Goal: Task Accomplishment & Management: Use online tool/utility

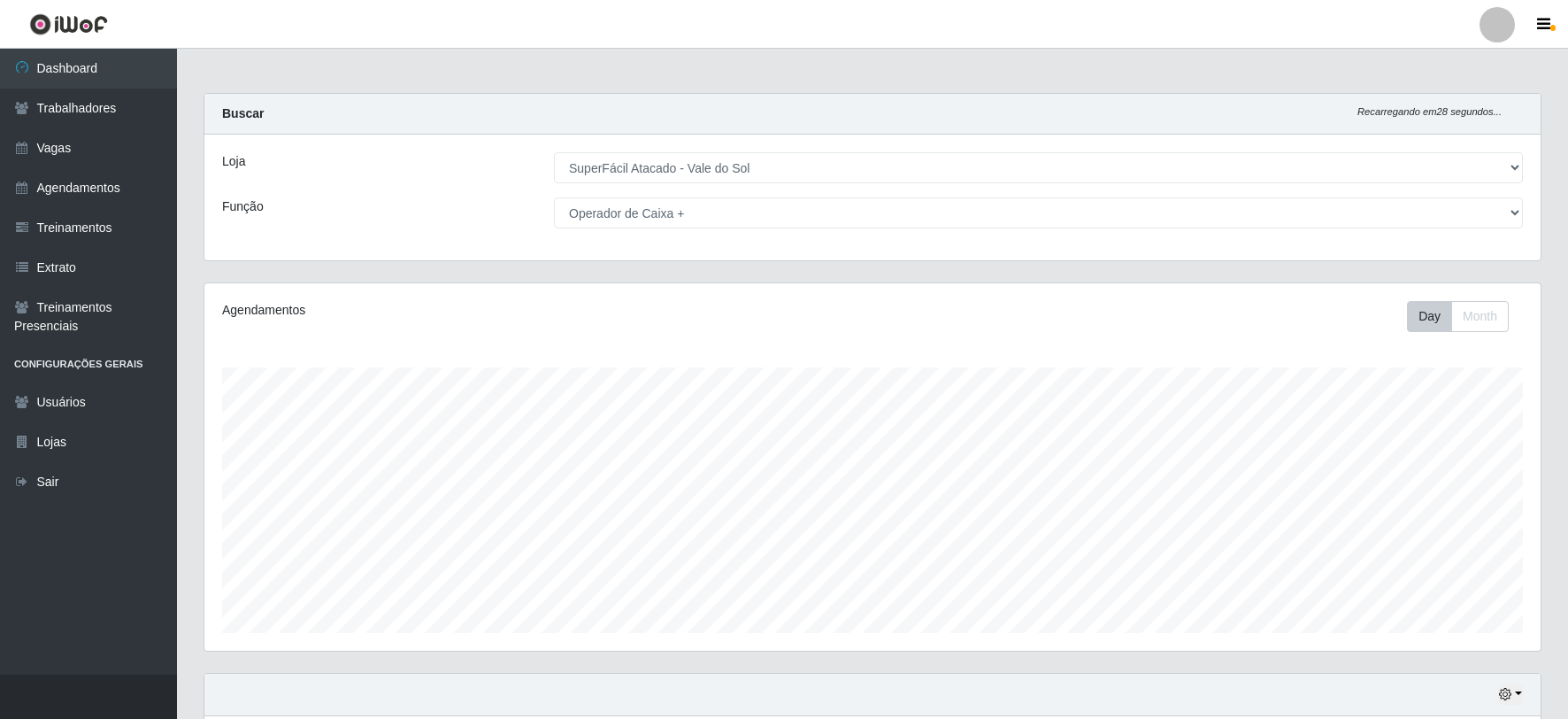
select select "502"
select select "72"
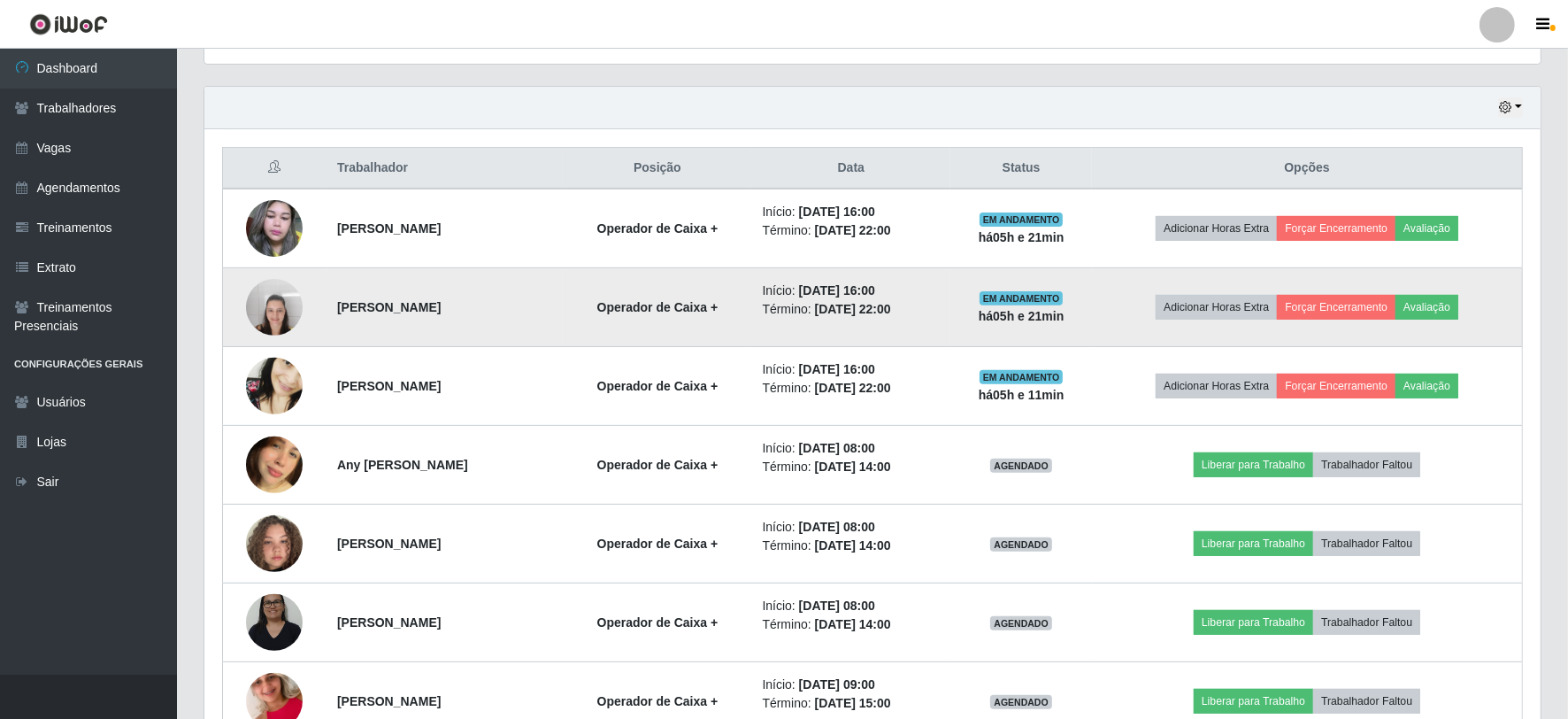
scroll to position [589, 0]
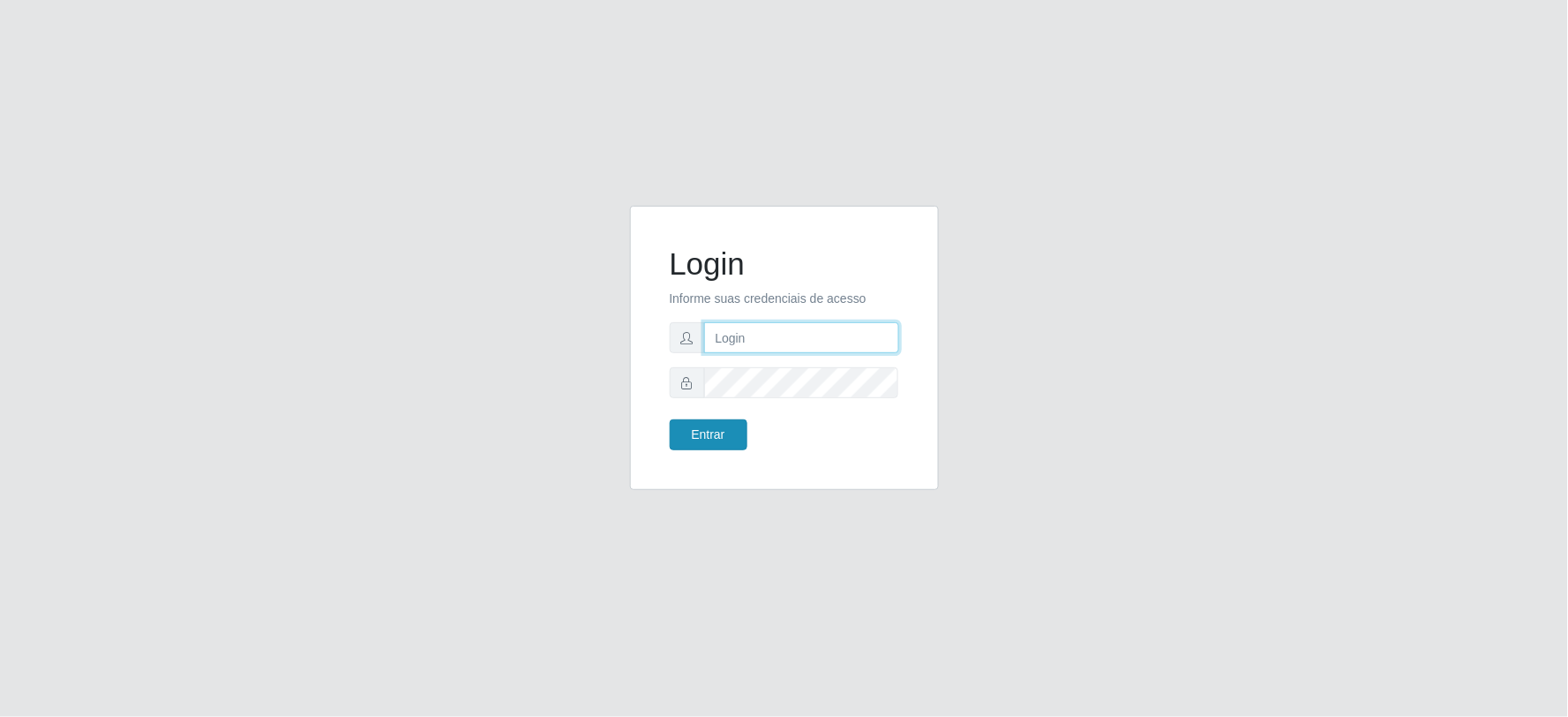
type input "[EMAIL_ADDRESS][DOMAIN_NAME]"
click at [699, 427] on button "Entrar" at bounding box center [708, 435] width 77 height 31
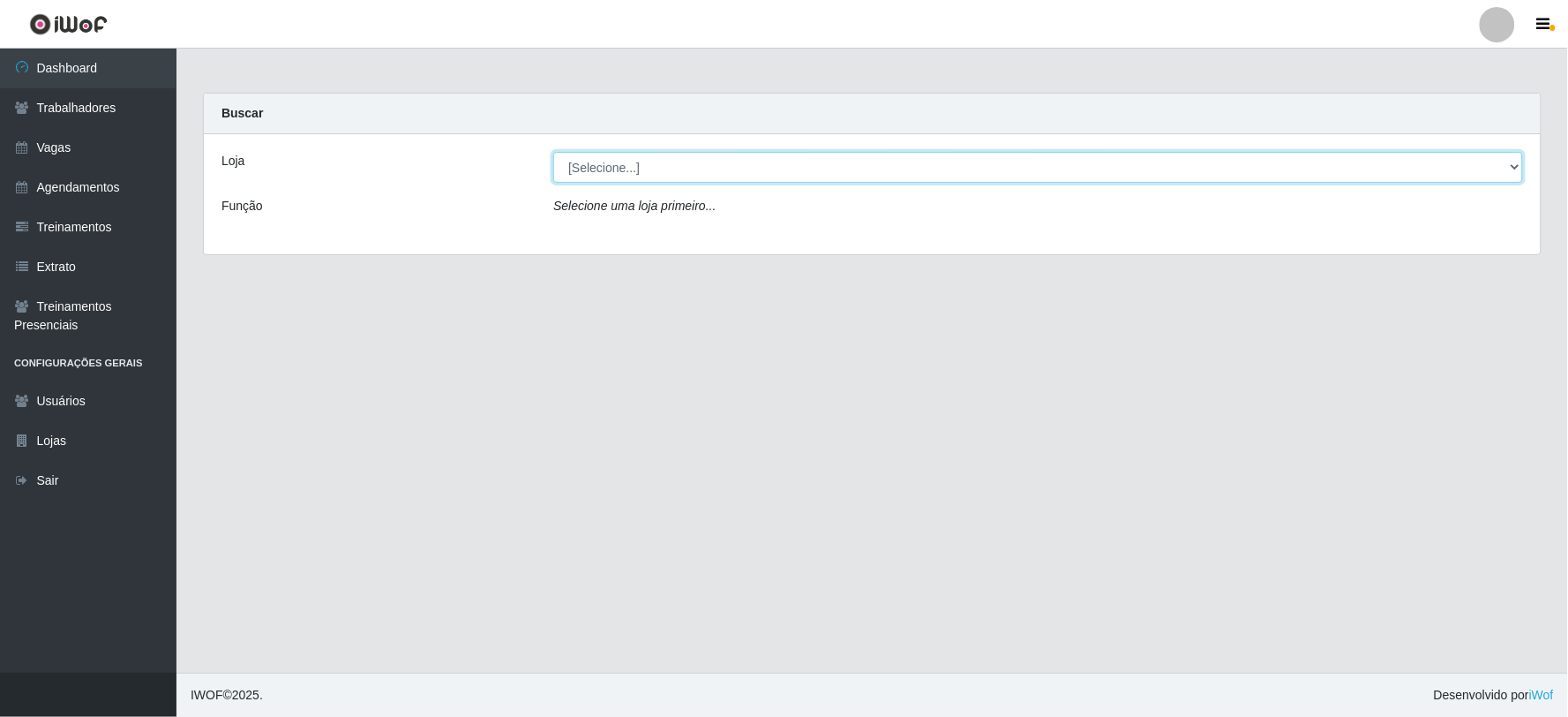
click at [626, 172] on select "[Selecione...] SuperFácil Atacado - Vale do Sol" at bounding box center [1038, 168] width 970 height 31
select select "502"
click at [554, 152] on select "[Selecione...] SuperFácil Atacado - Vale do Sol" at bounding box center [1038, 168] width 970 height 31
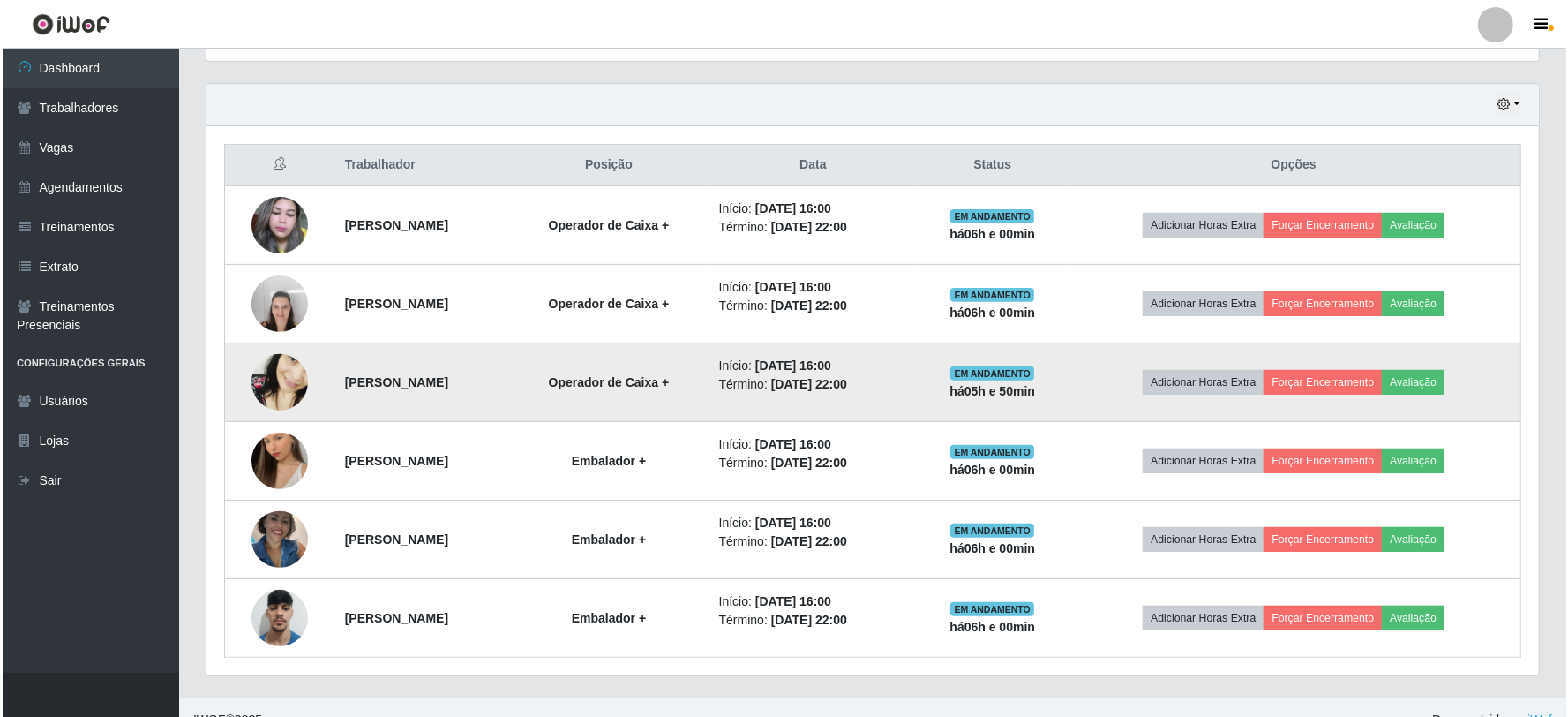
scroll to position [612, 0]
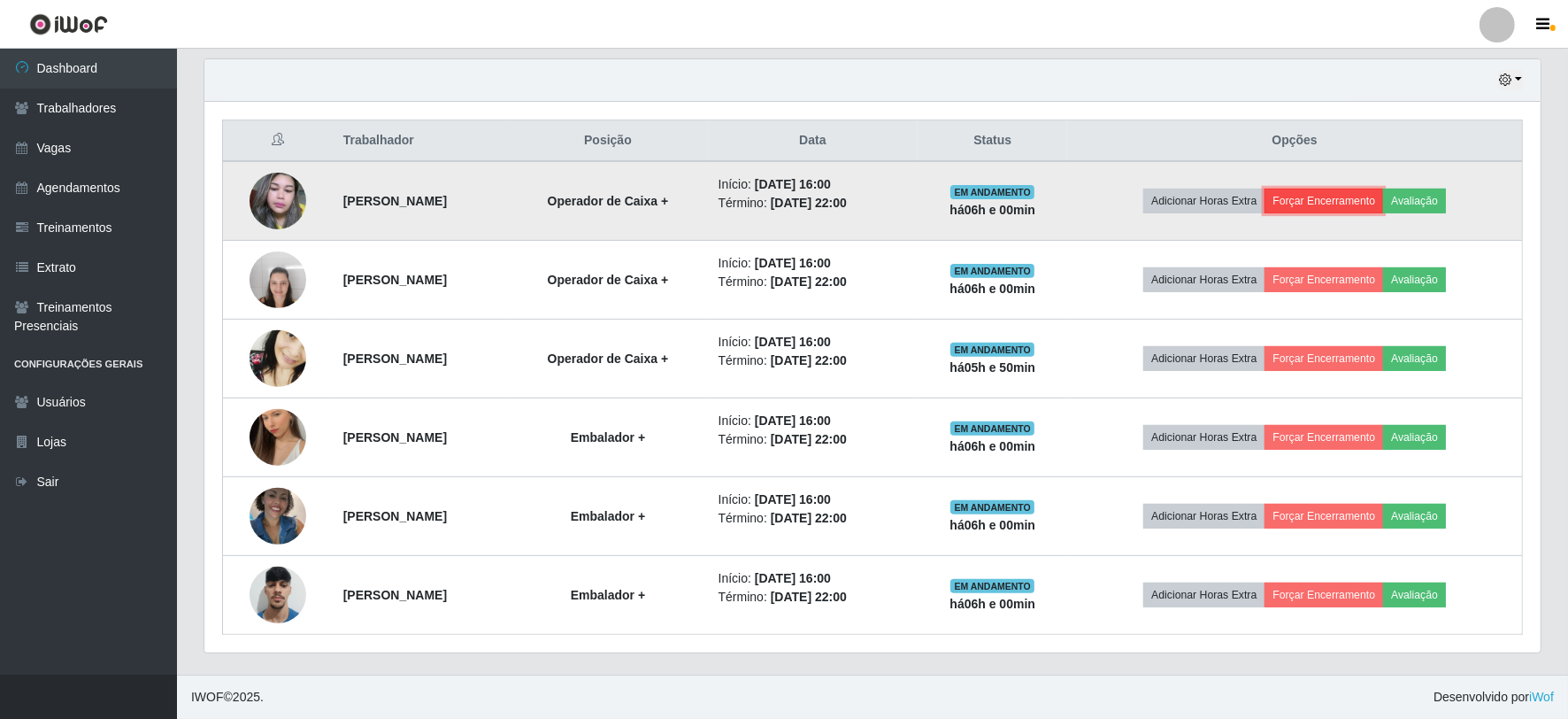
click at [1378, 204] on button "Forçar Encerramento" at bounding box center [1324, 200] width 119 height 25
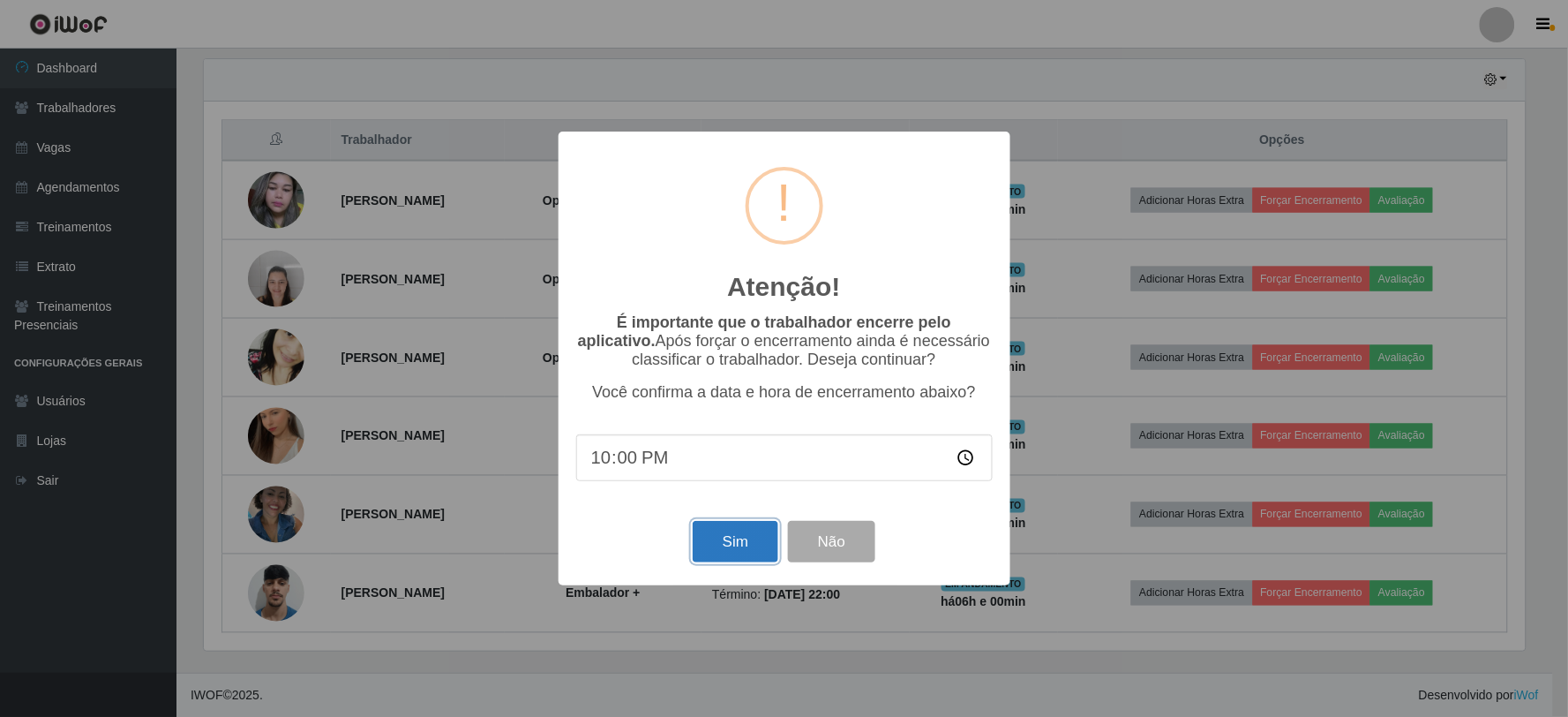
drag, startPoint x: 727, startPoint y: 537, endPoint x: 737, endPoint y: 534, distance: 10.4
click at [730, 537] on button "Sim" at bounding box center [736, 542] width 86 height 42
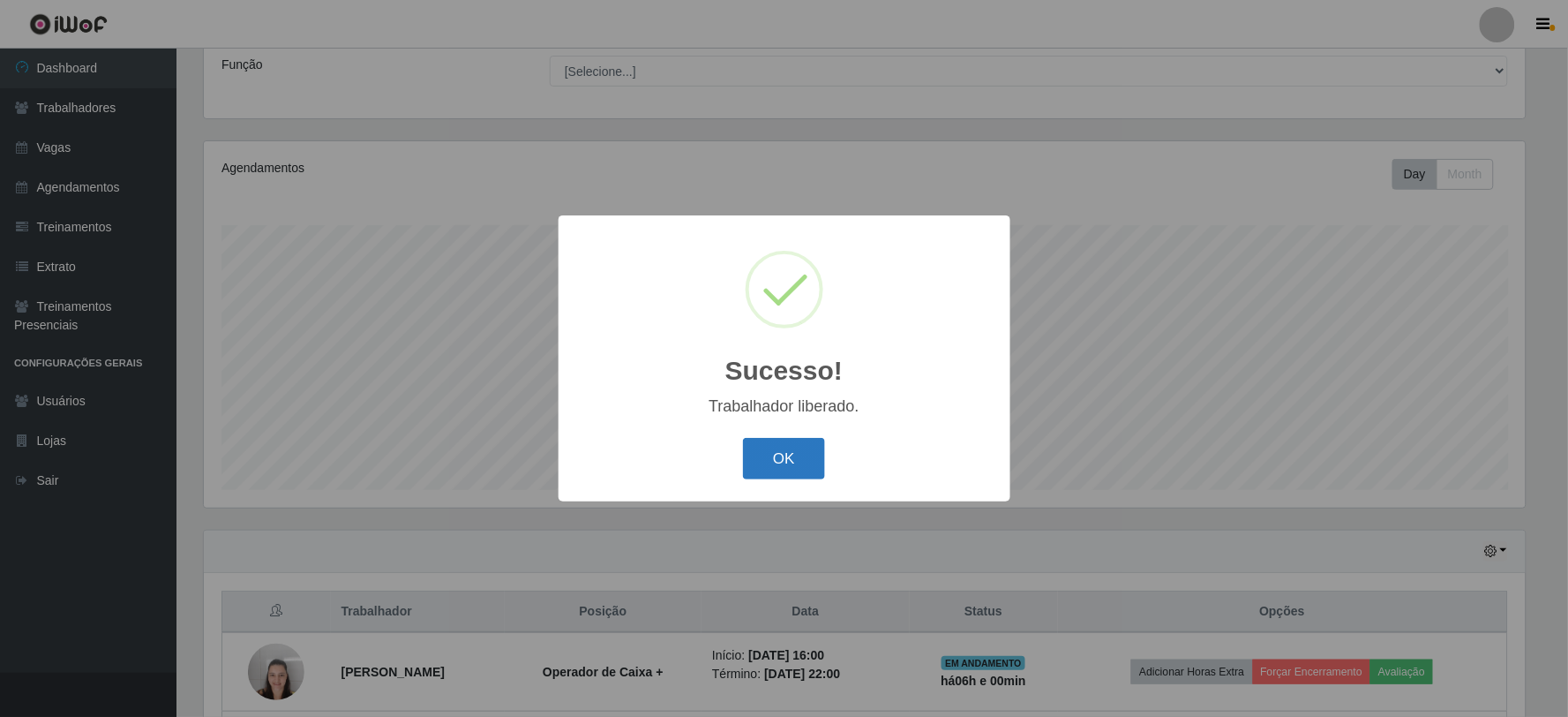
click at [774, 463] on button "OK" at bounding box center [784, 459] width 82 height 42
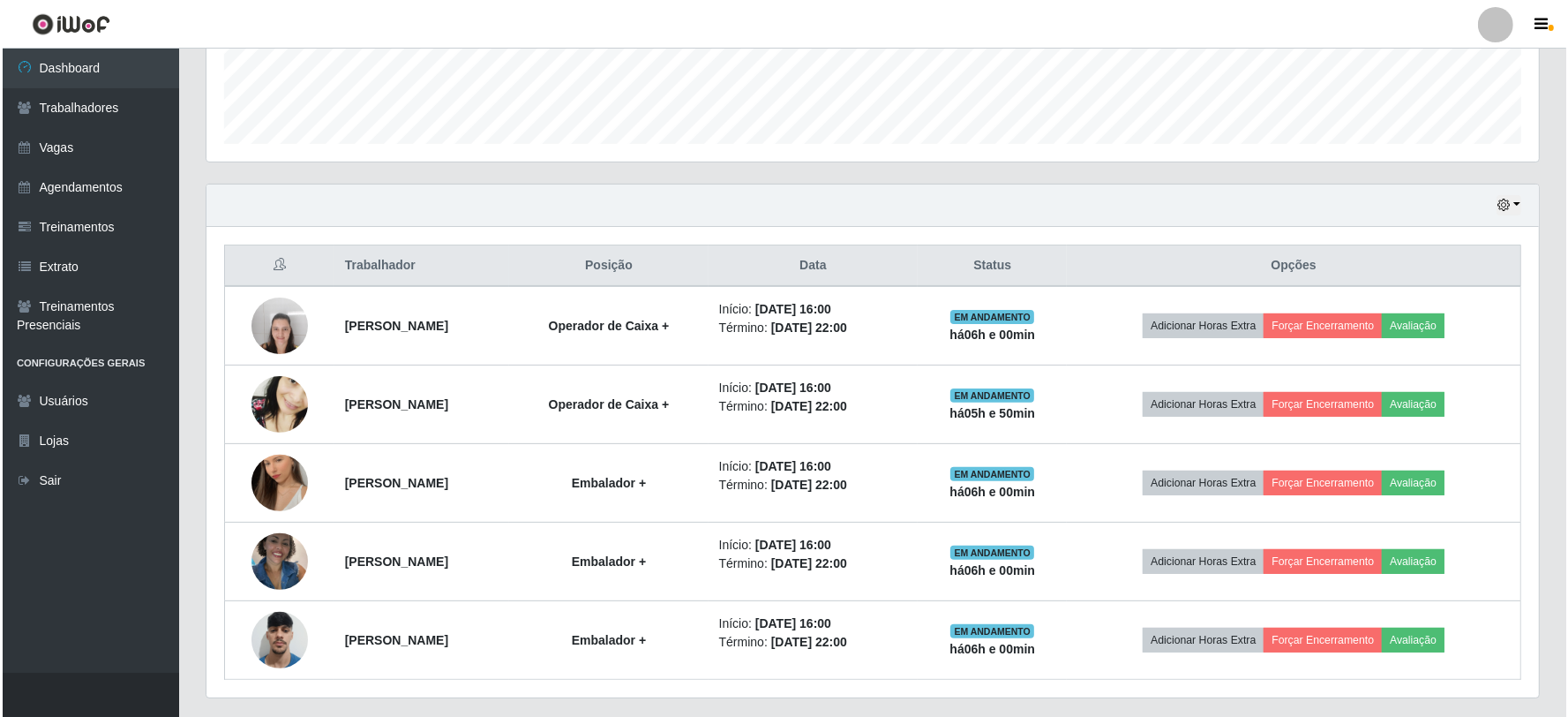
scroll to position [533, 0]
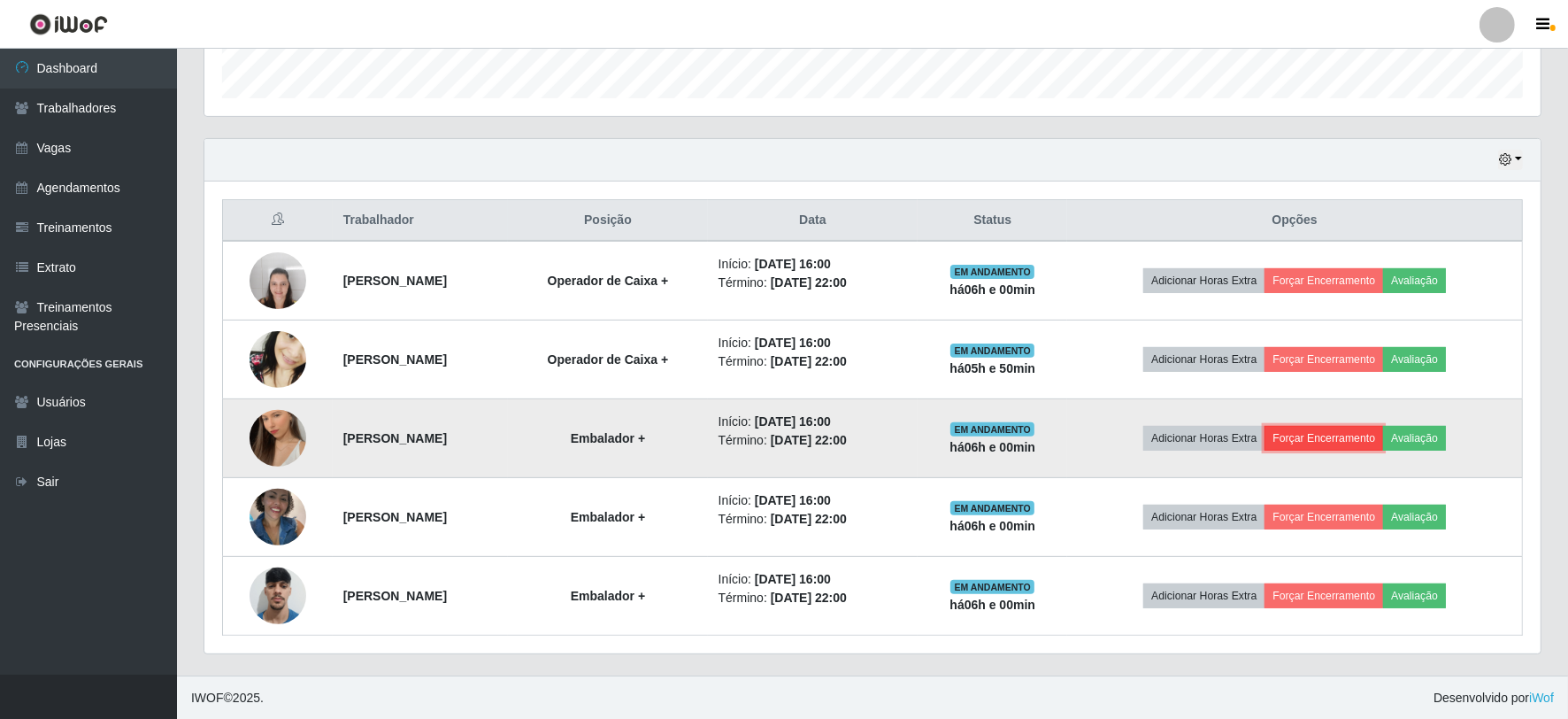
click at [1363, 438] on button "Forçar Encerramento" at bounding box center [1324, 438] width 119 height 25
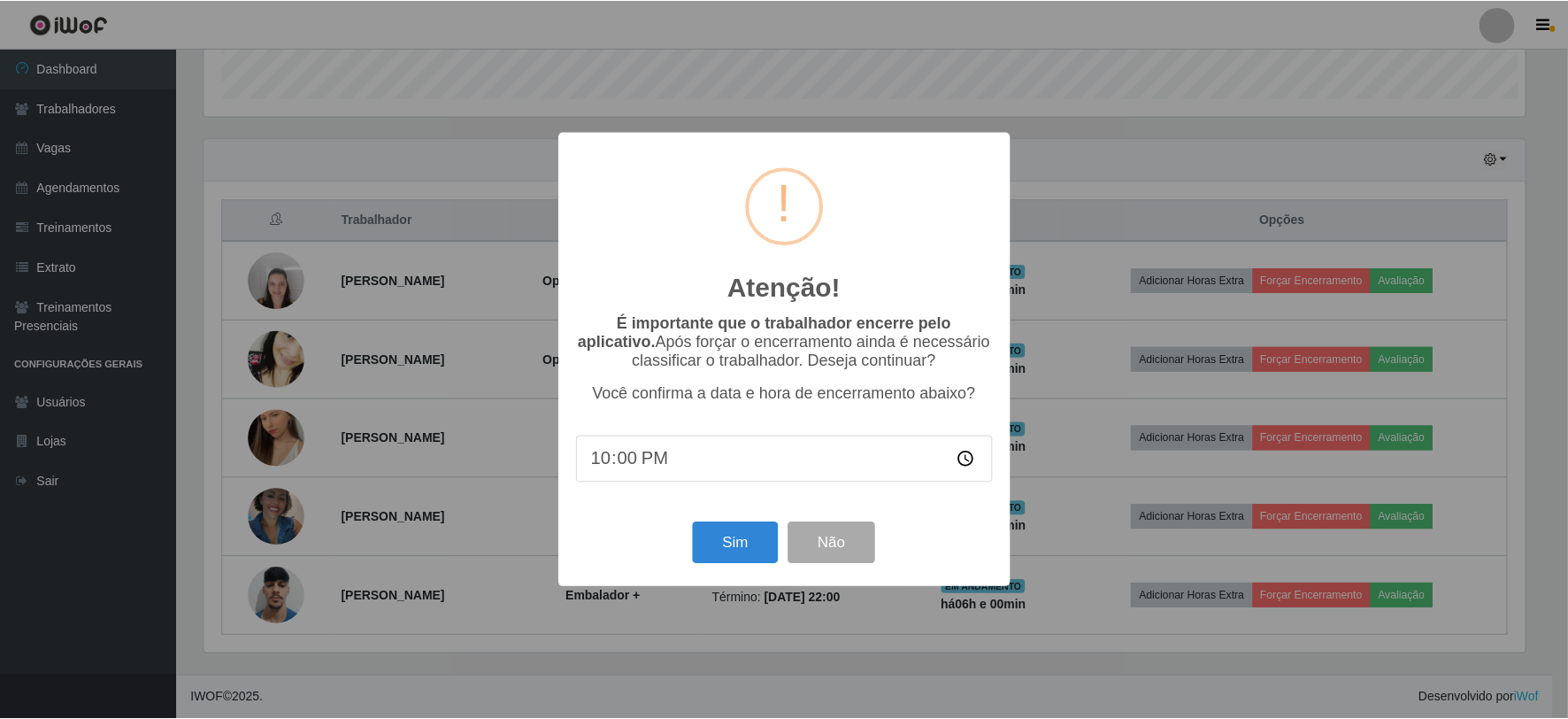
scroll to position [366, 1325]
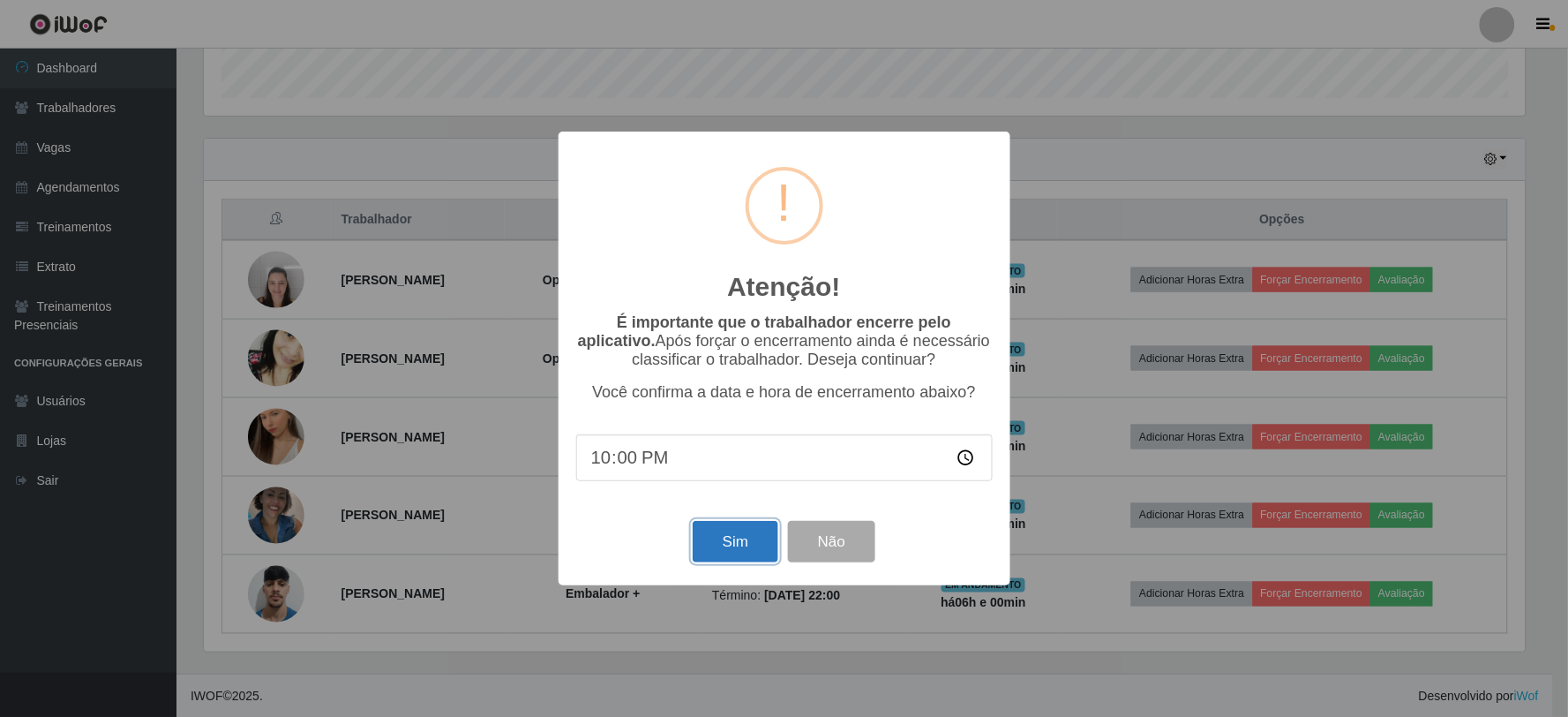
click at [712, 541] on button "Sim" at bounding box center [736, 542] width 86 height 42
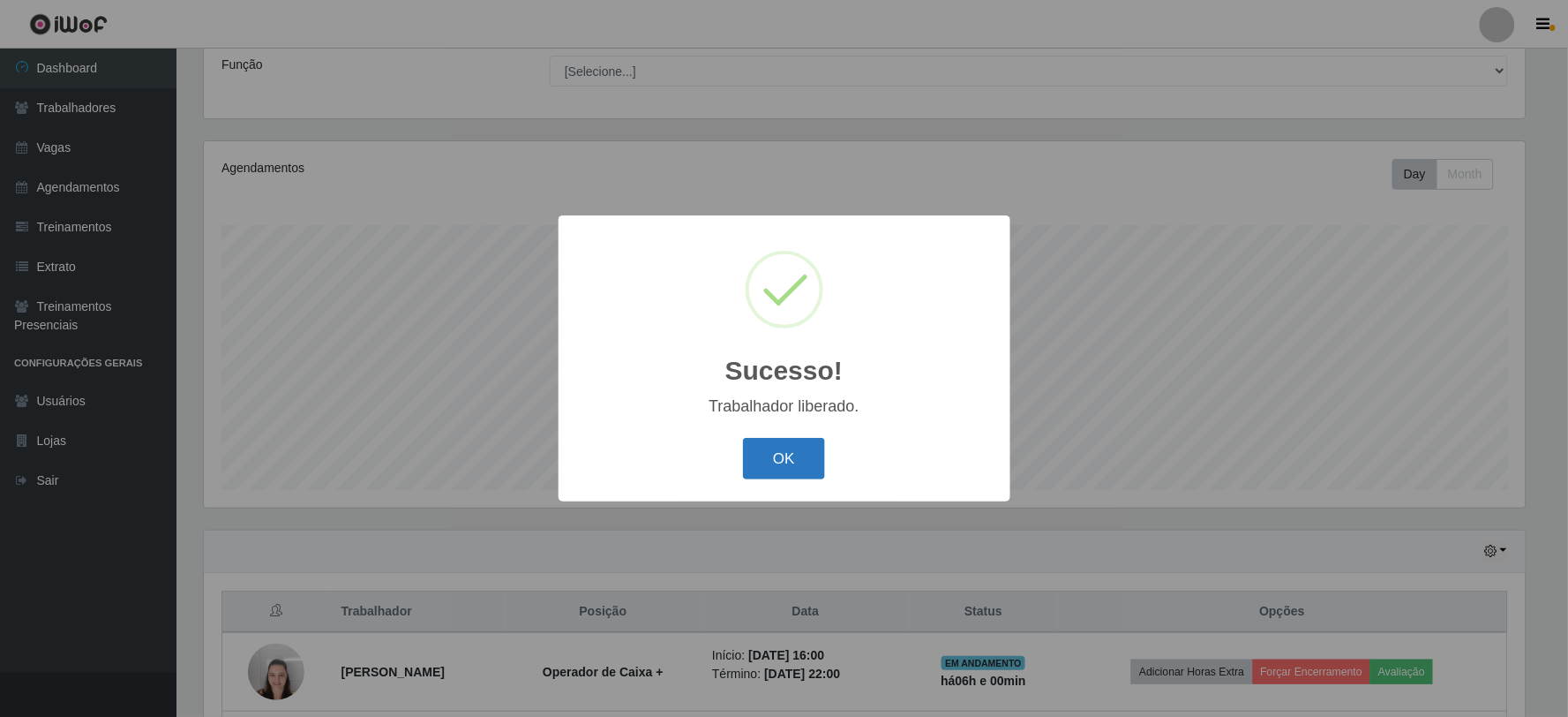
click at [792, 463] on button "OK" at bounding box center [784, 459] width 82 height 42
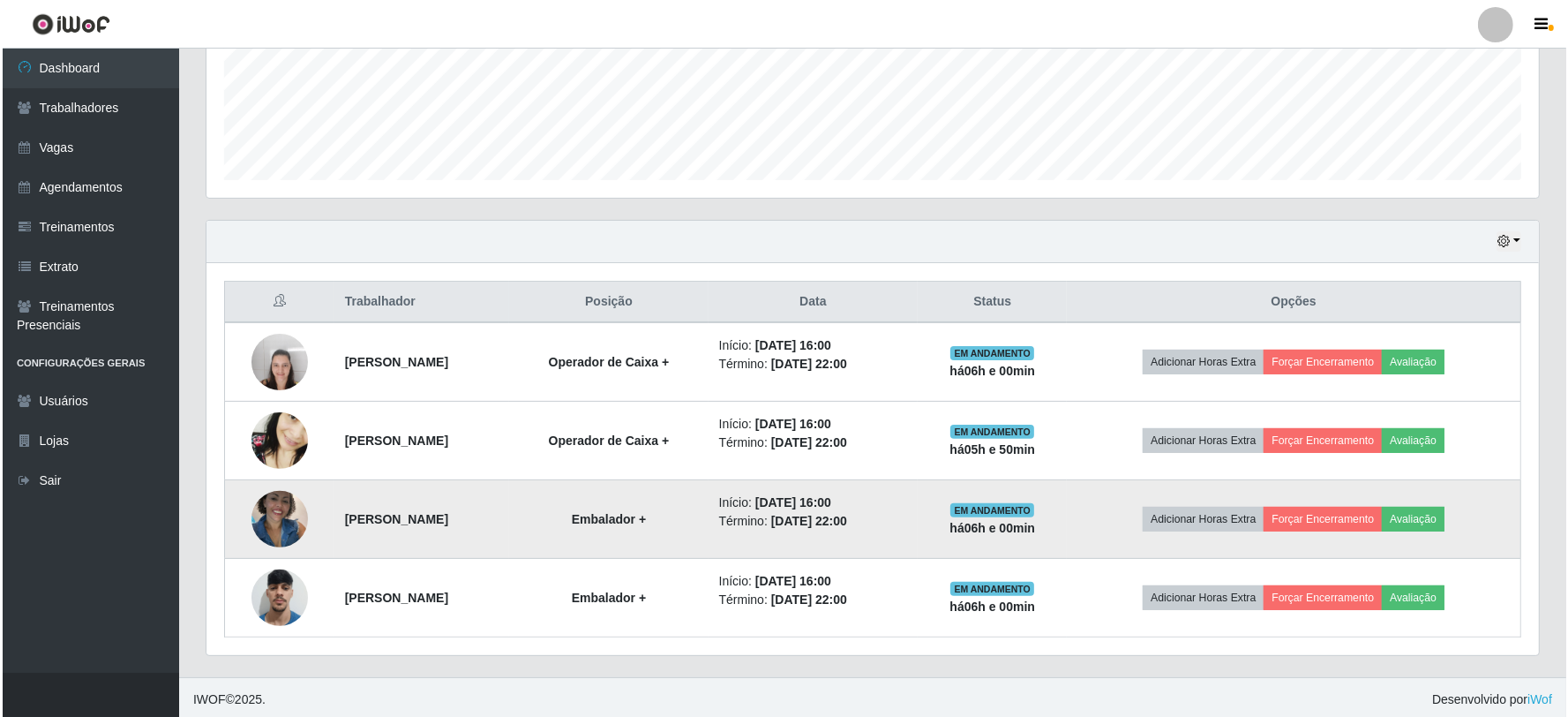
scroll to position [456, 0]
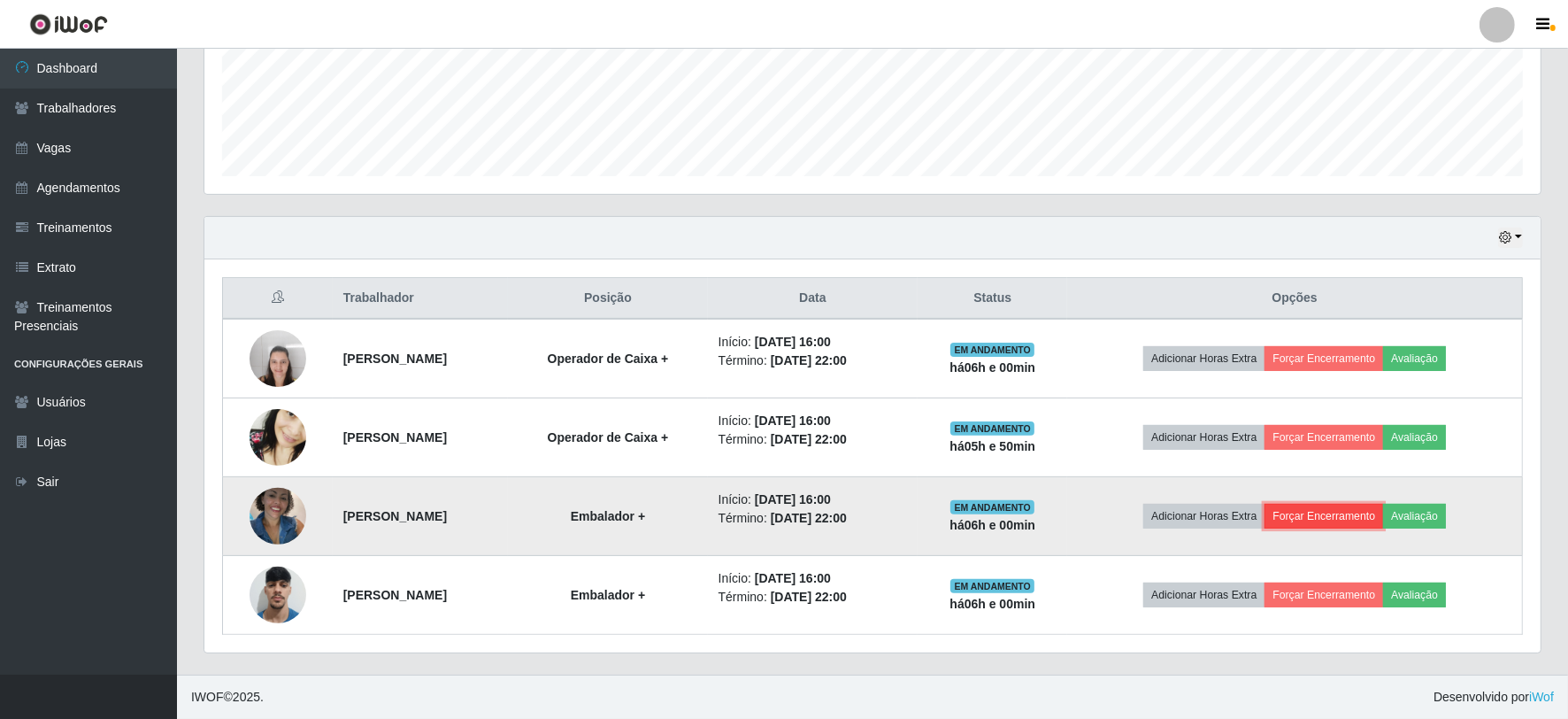
click at [1331, 523] on button "Forçar Encerramento" at bounding box center [1324, 515] width 119 height 25
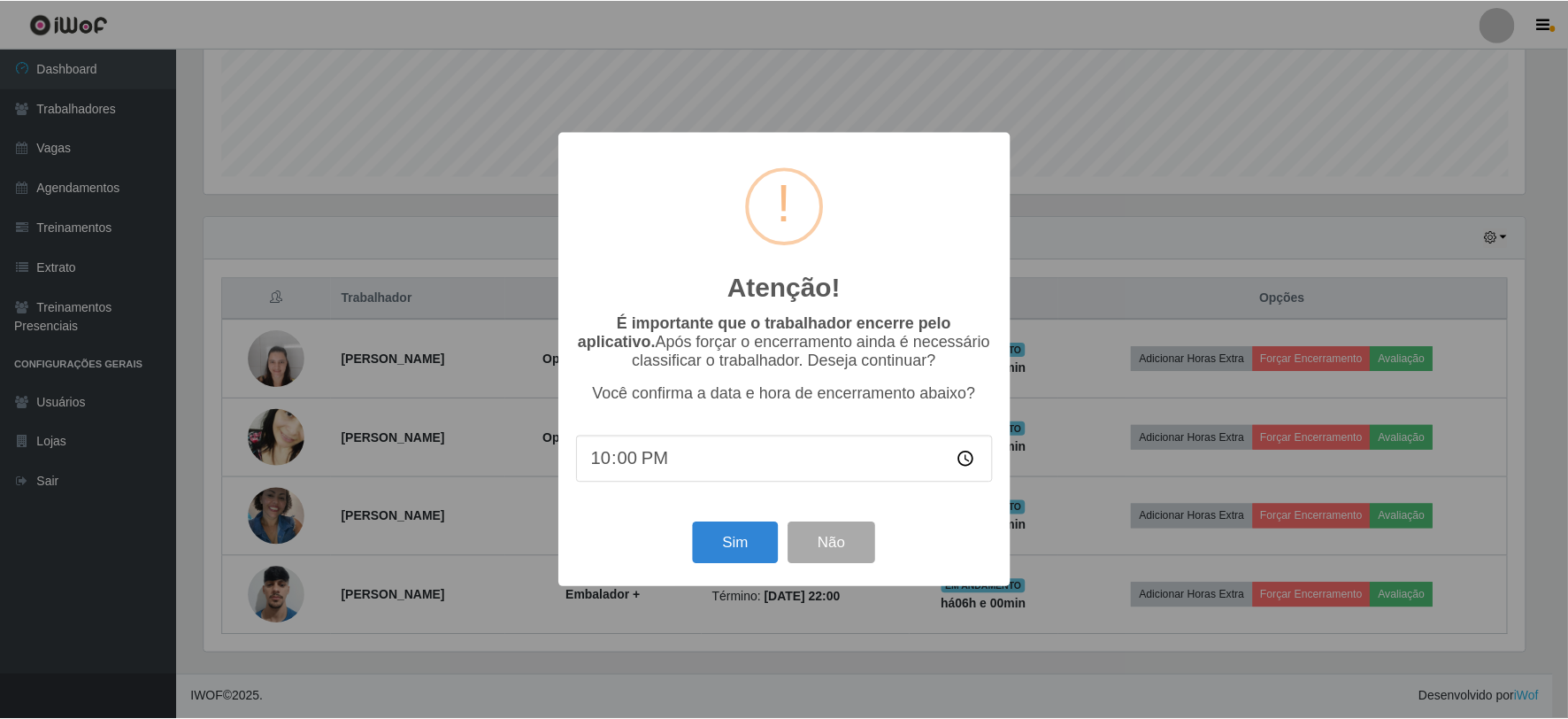
scroll to position [366, 1325]
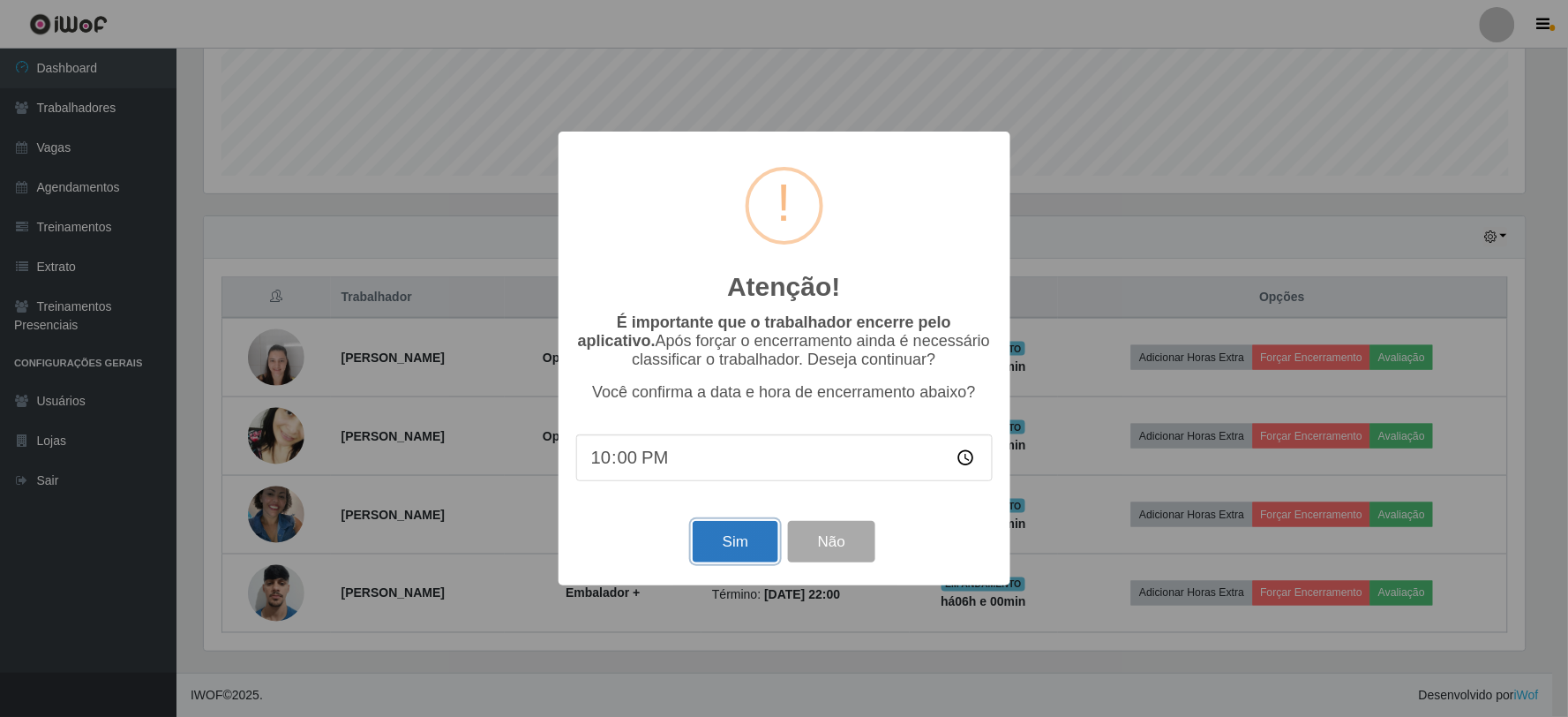
click at [725, 533] on button "Sim" at bounding box center [736, 542] width 86 height 42
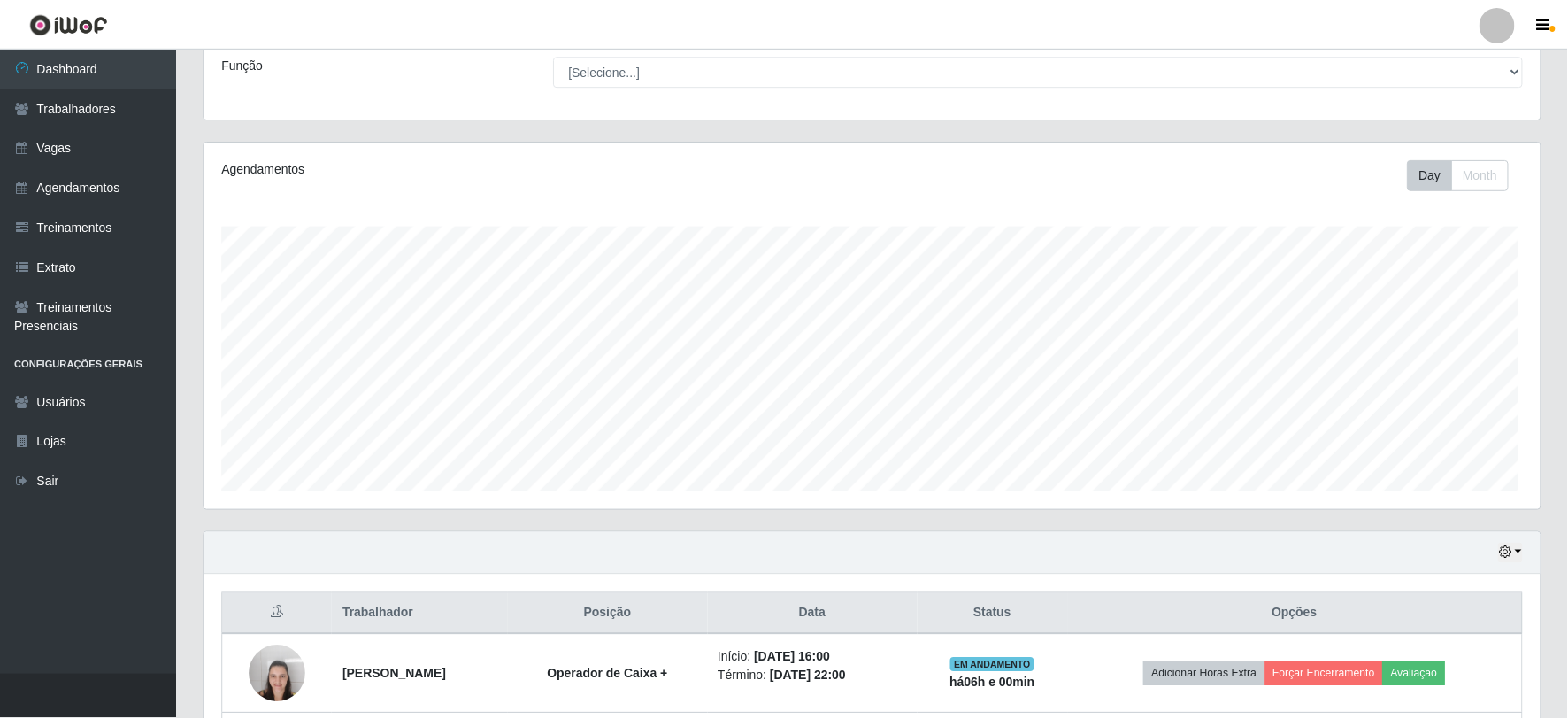
scroll to position [0, 0]
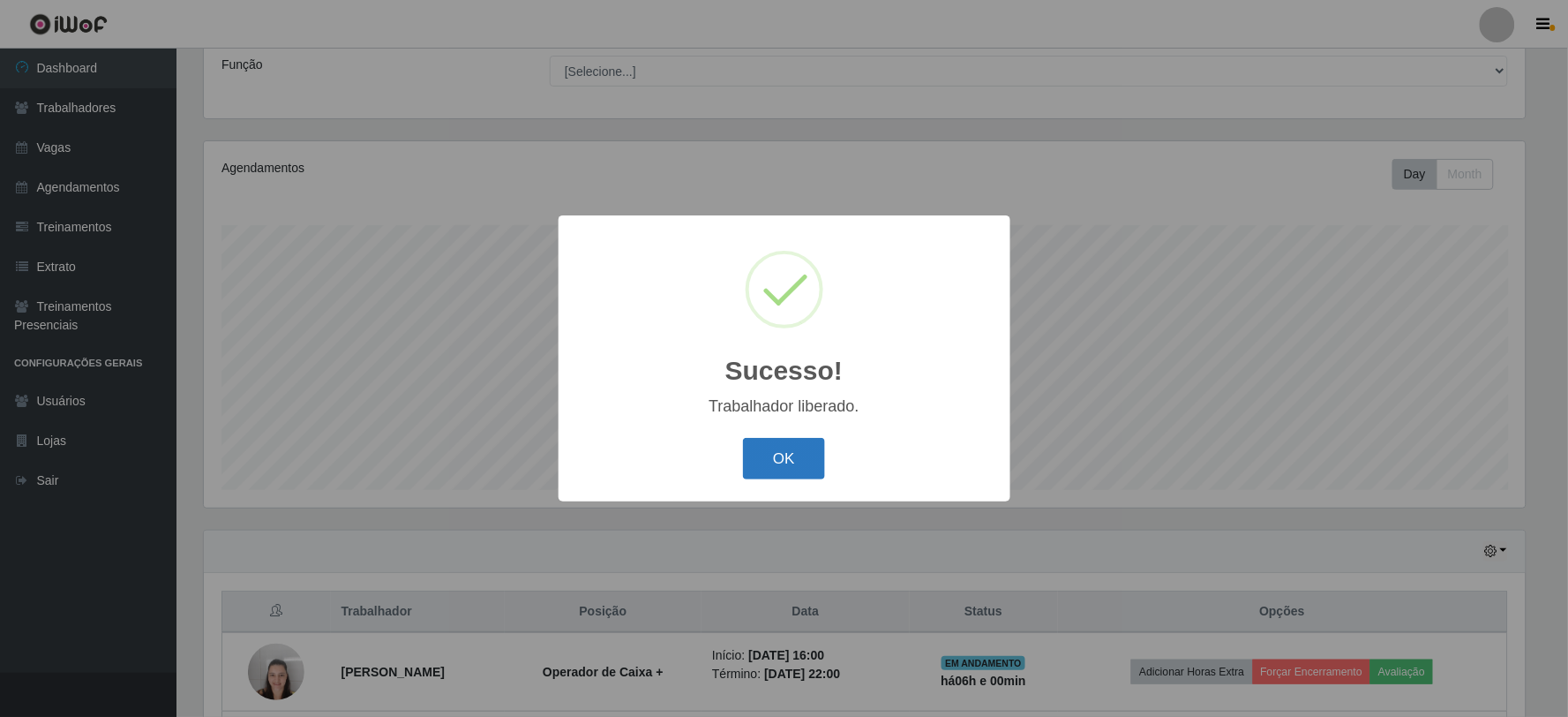
click at [791, 465] on button "OK" at bounding box center [784, 459] width 82 height 42
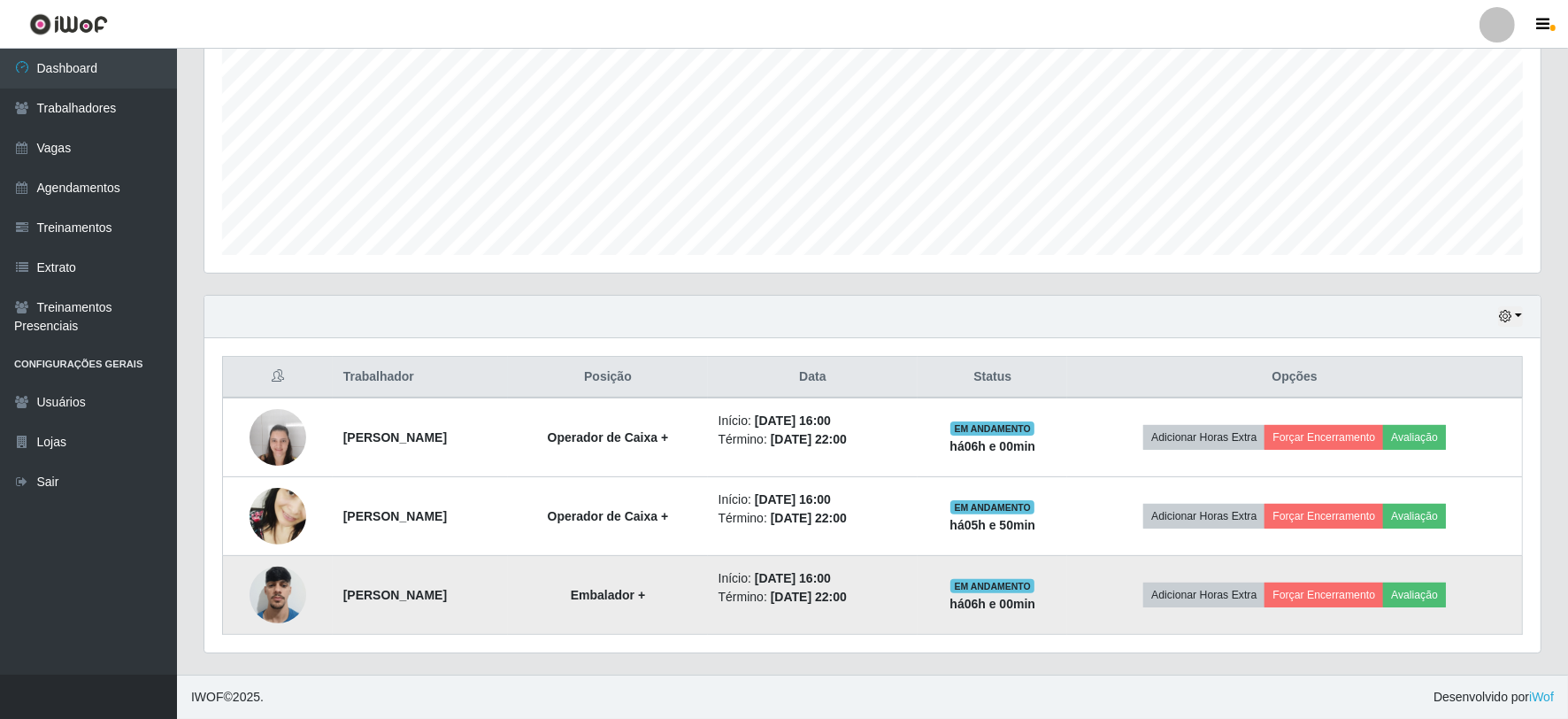
click at [279, 603] on img at bounding box center [278, 594] width 57 height 75
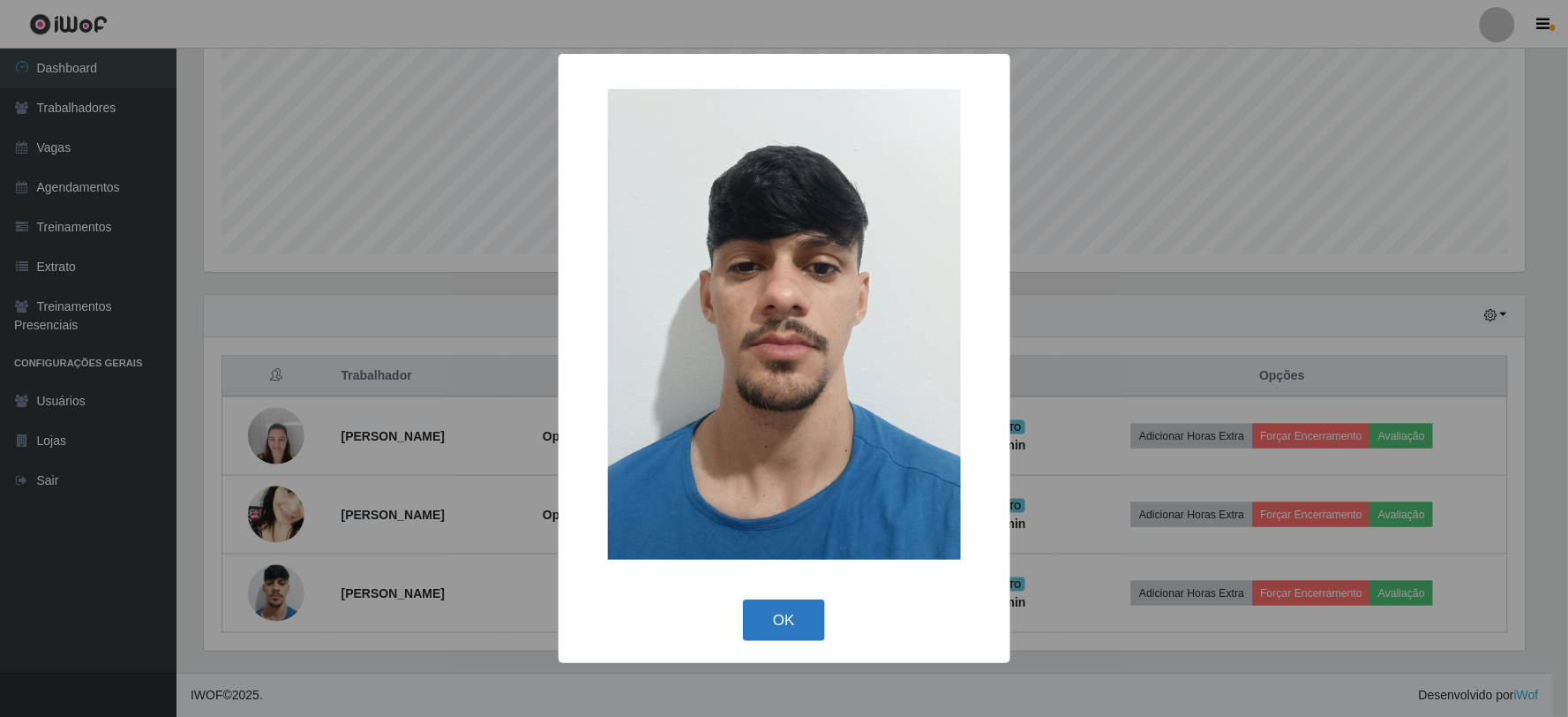
click at [777, 622] on button "OK" at bounding box center [784, 620] width 82 height 42
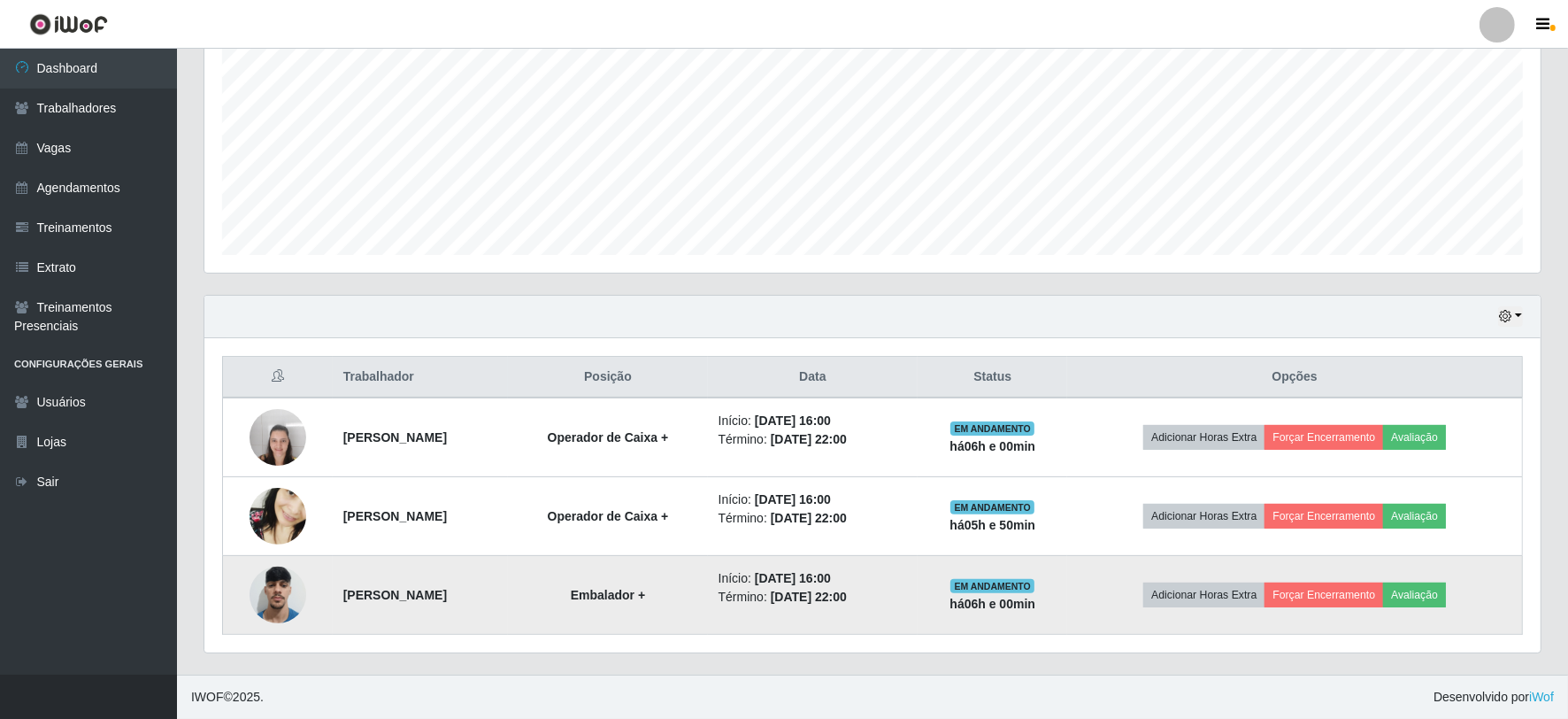
click at [264, 577] on img at bounding box center [278, 594] width 57 height 75
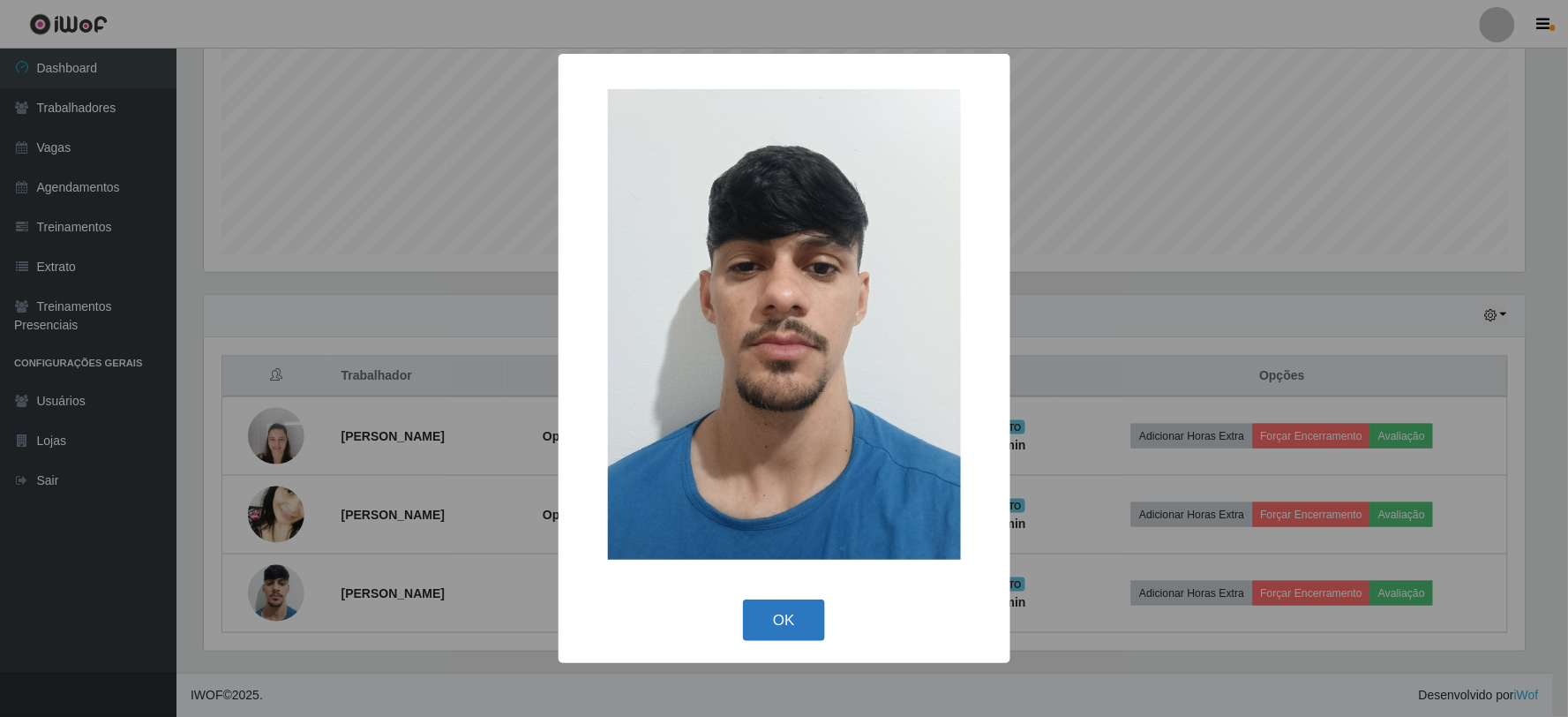
click at [779, 622] on button "OK" at bounding box center [784, 620] width 82 height 42
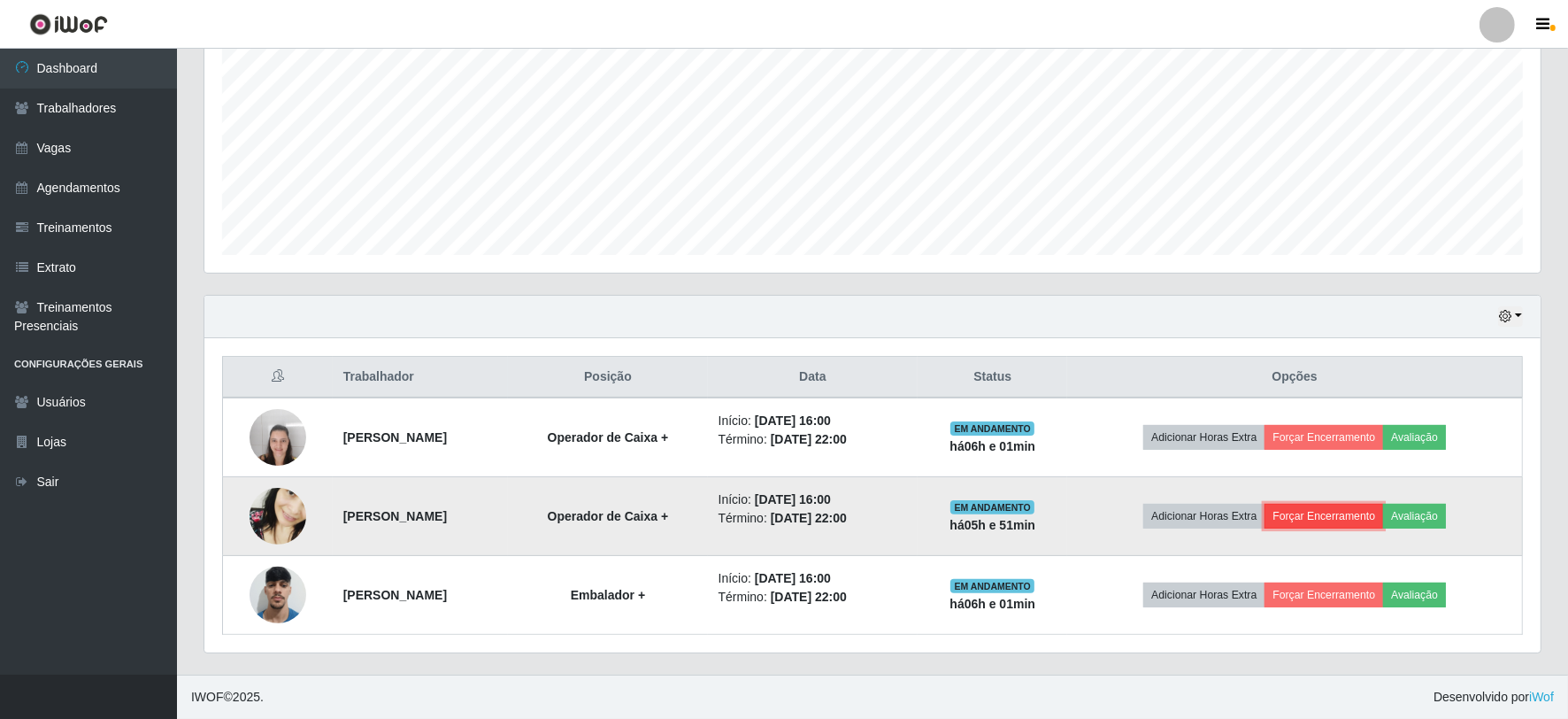
click at [1320, 513] on button "Forçar Encerramento" at bounding box center [1324, 515] width 119 height 25
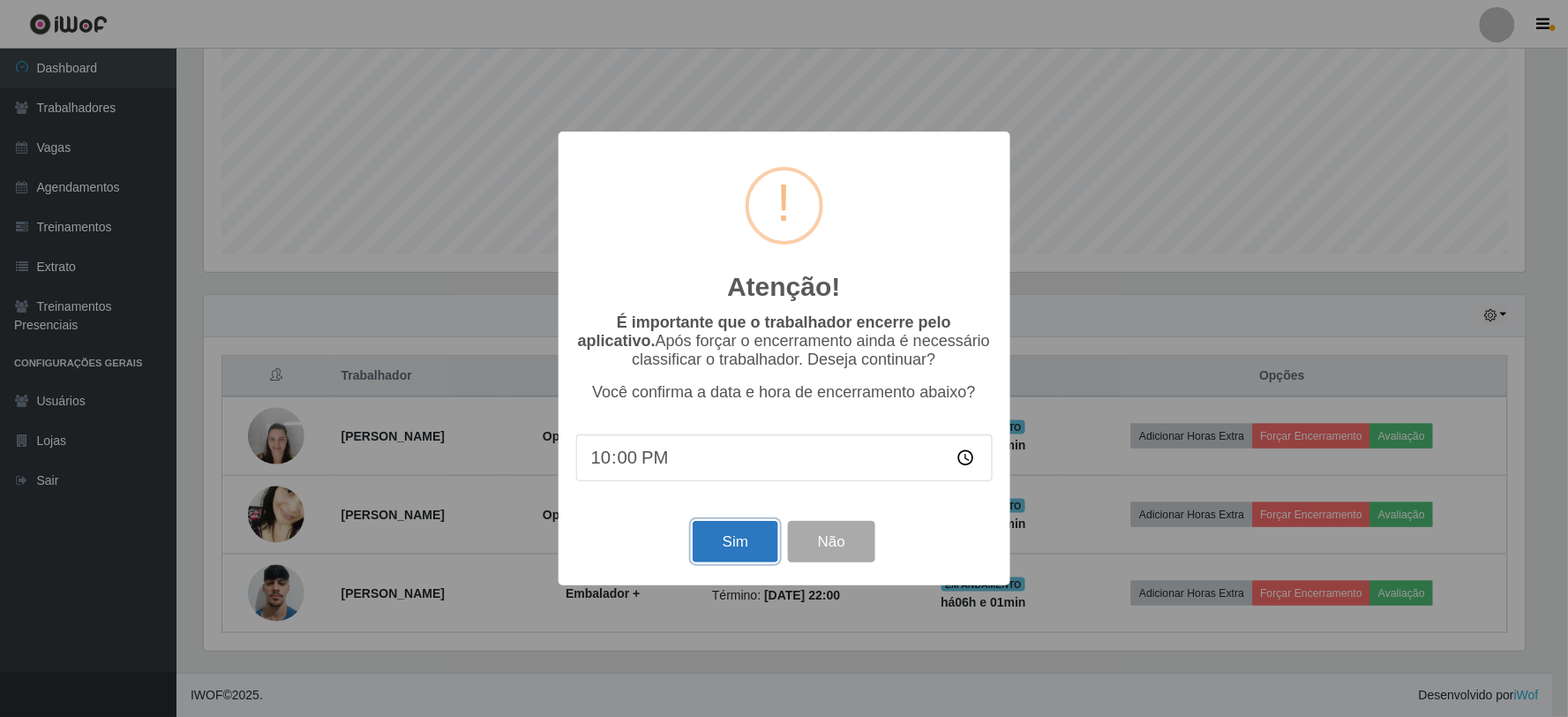
click at [733, 531] on button "Sim" at bounding box center [736, 542] width 86 height 42
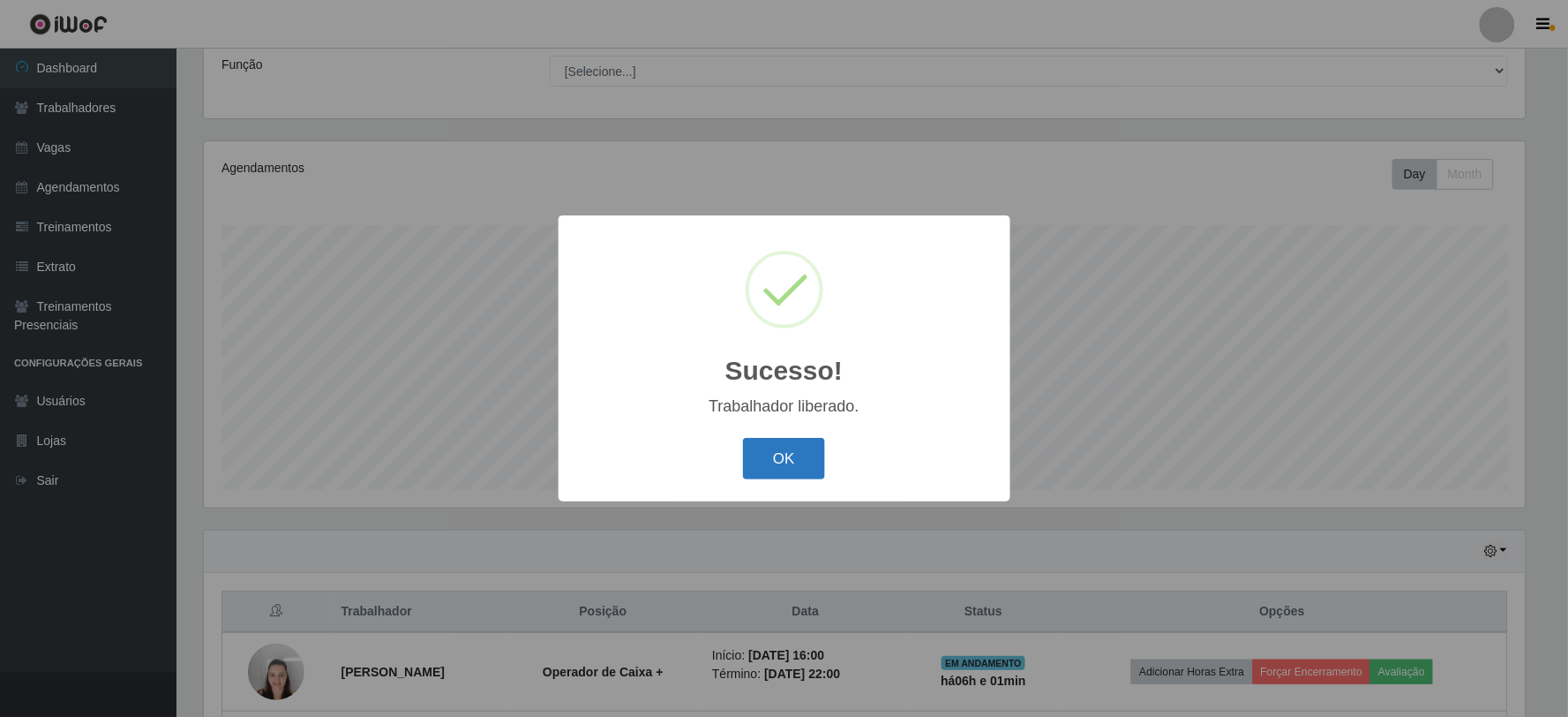
click at [781, 440] on button "OK" at bounding box center [784, 459] width 82 height 42
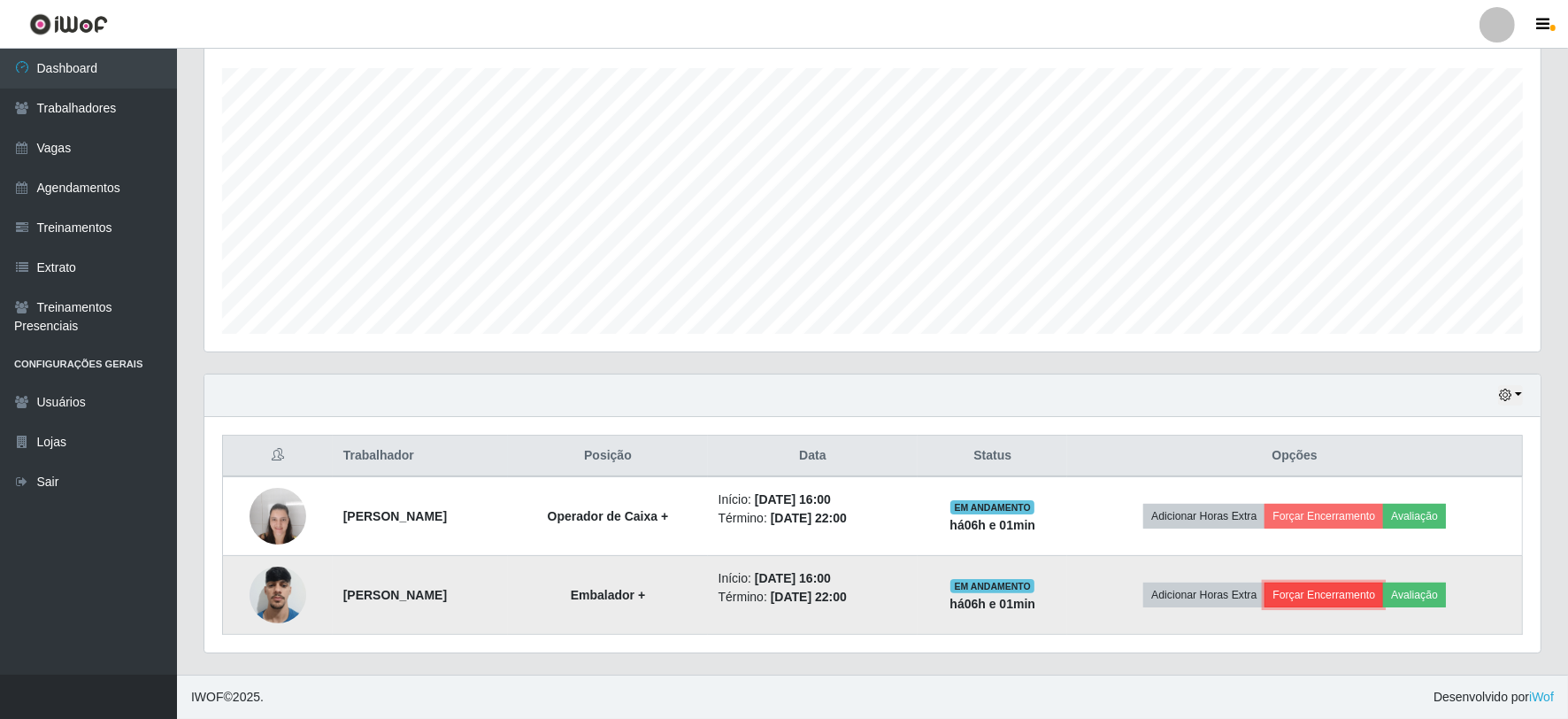
click at [1348, 583] on button "Forçar Encerramento" at bounding box center [1324, 595] width 119 height 25
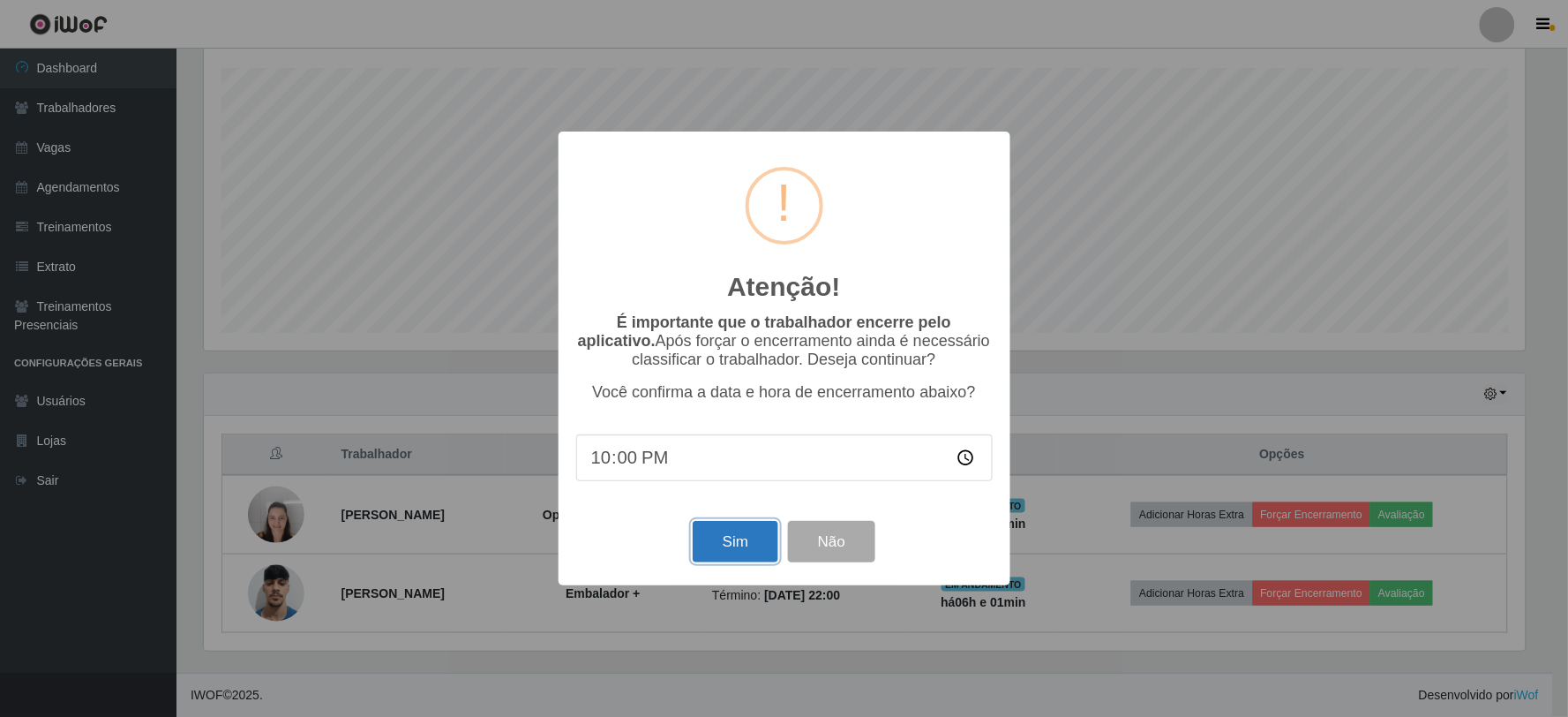
click at [728, 536] on button "Sim" at bounding box center [736, 542] width 86 height 42
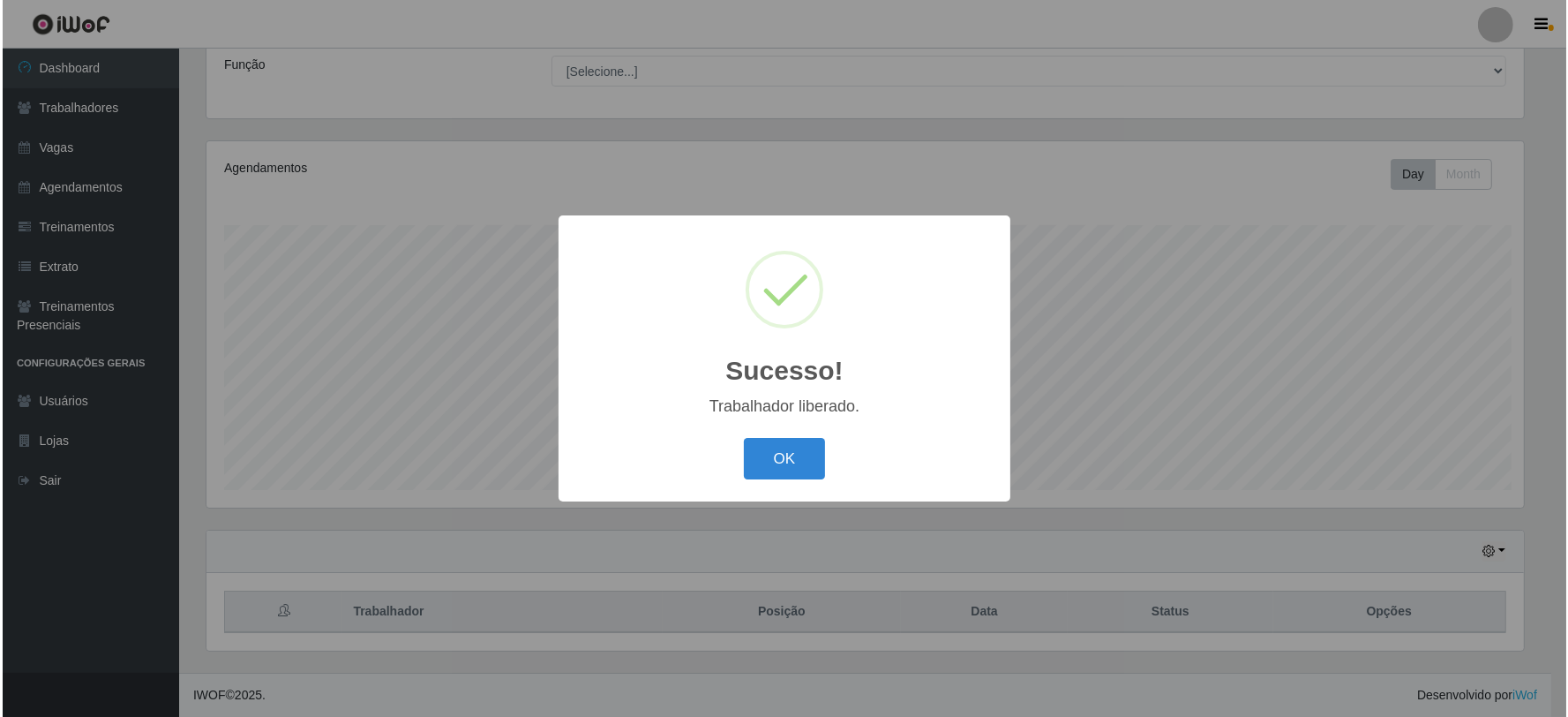
scroll to position [141, 0]
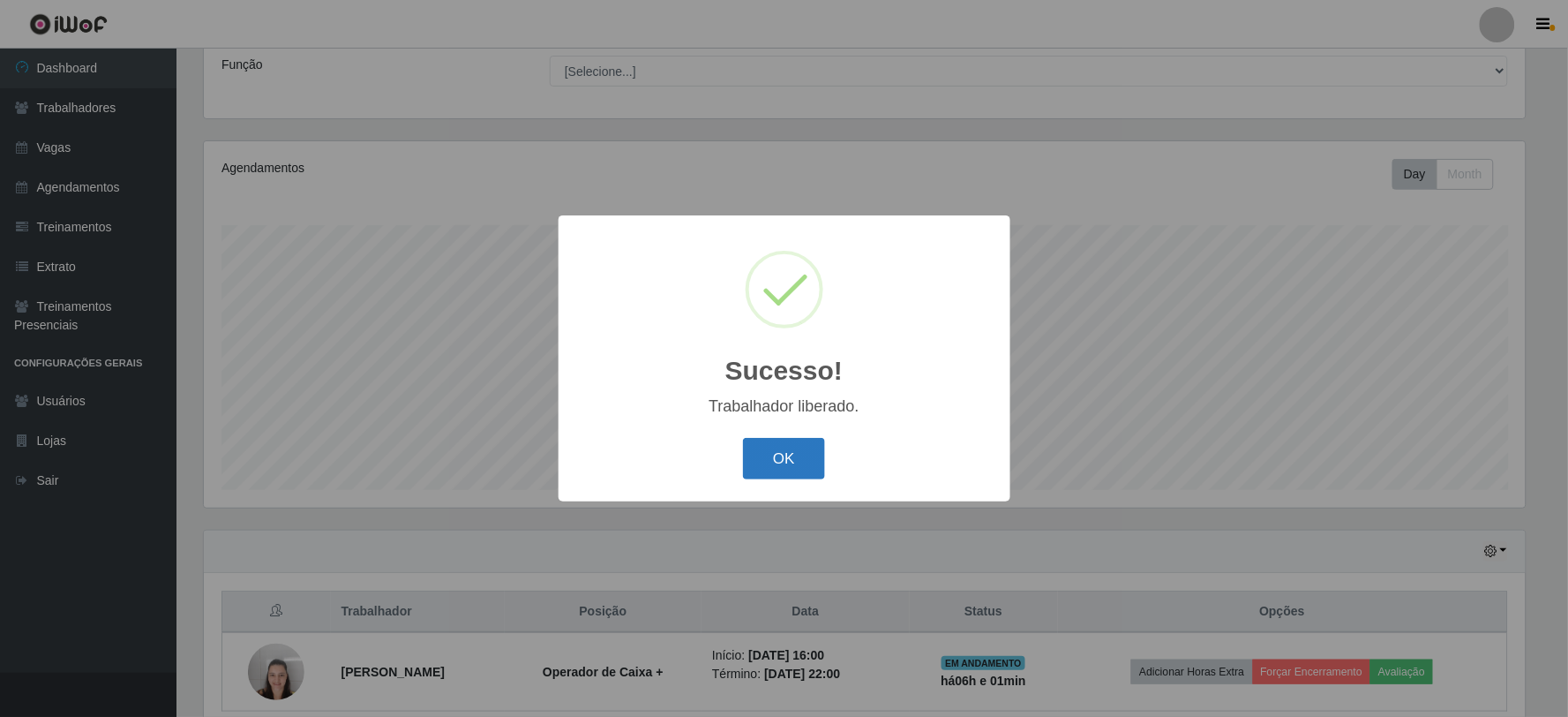
click at [789, 462] on button "OK" at bounding box center [784, 459] width 82 height 42
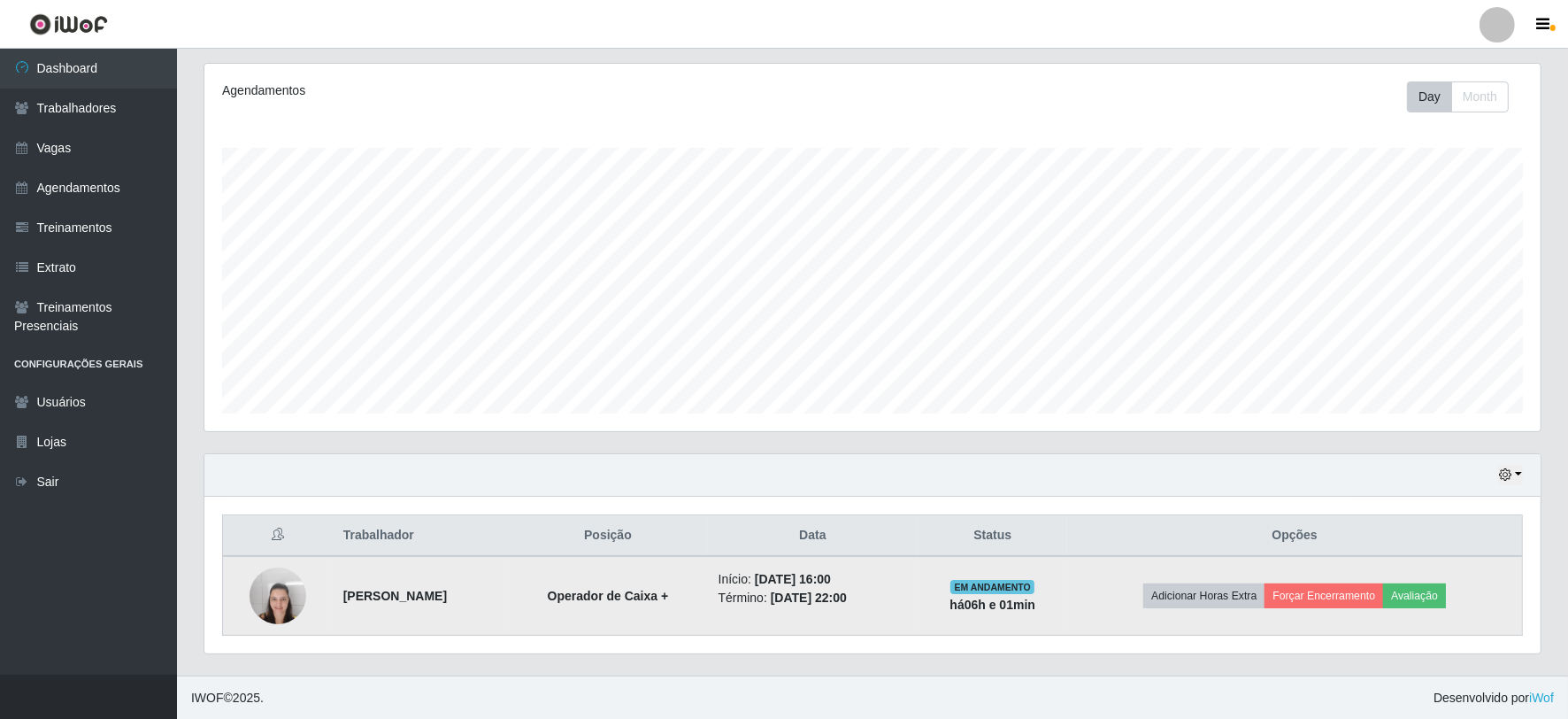
click at [275, 583] on img at bounding box center [278, 595] width 57 height 75
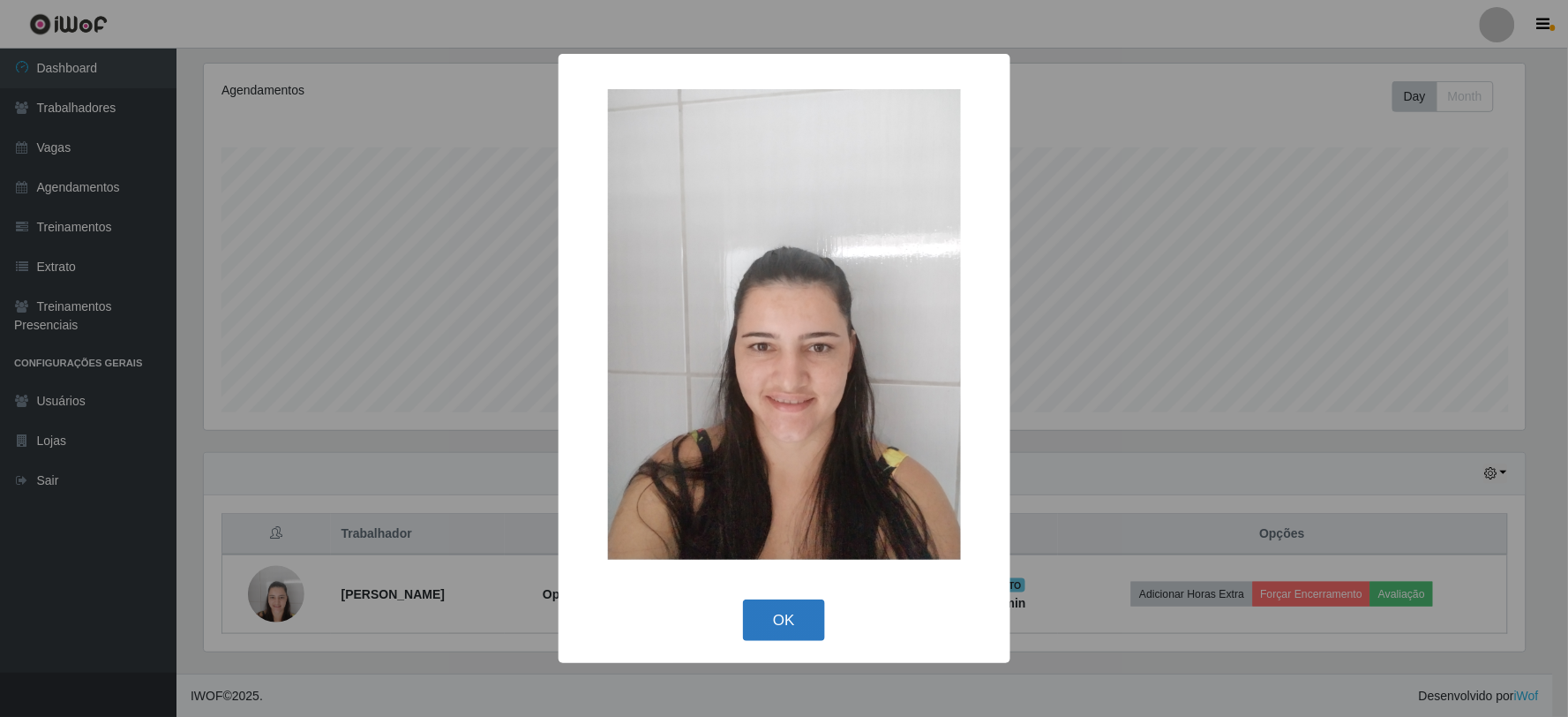
click at [760, 624] on button "OK" at bounding box center [784, 620] width 82 height 42
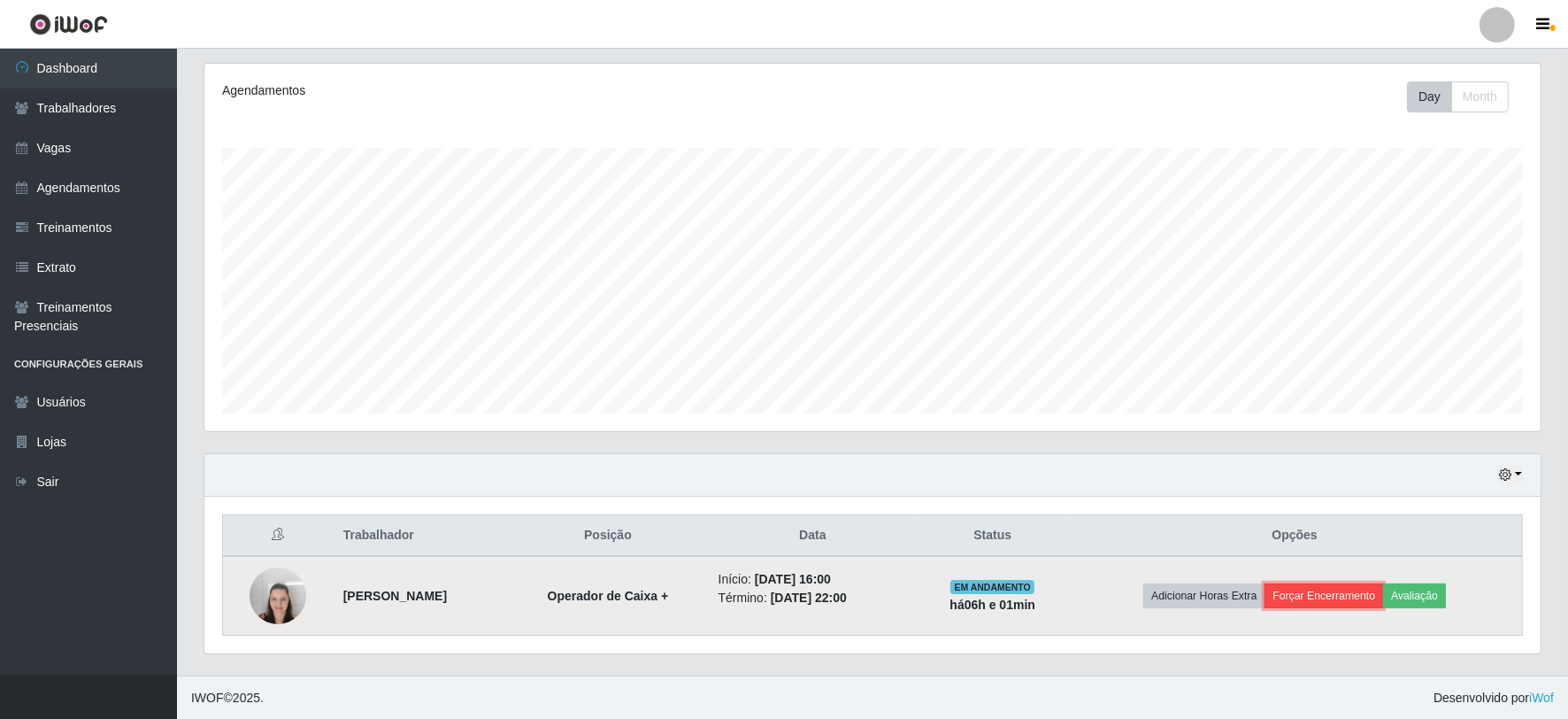
click at [1338, 604] on button "Forçar Encerramento" at bounding box center [1324, 596] width 119 height 25
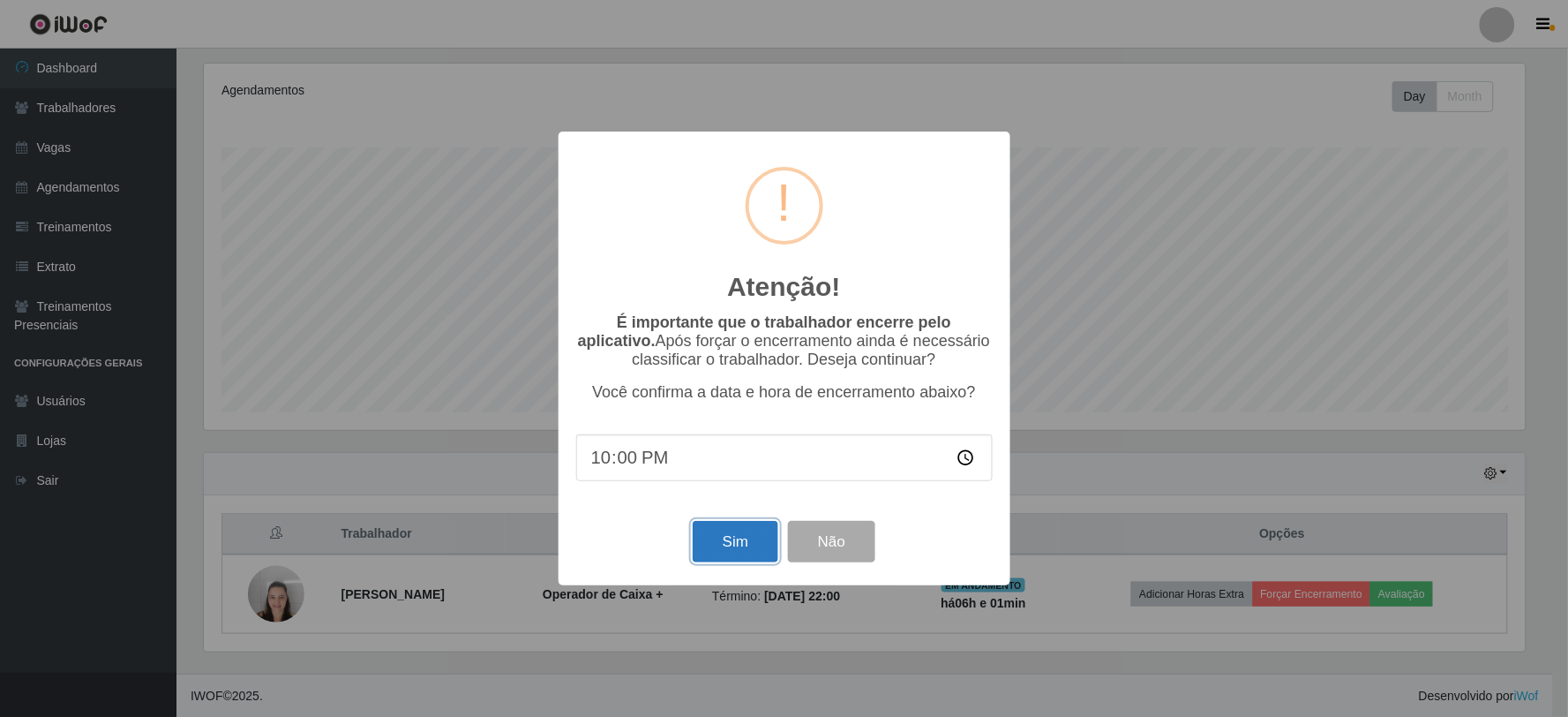
click at [738, 542] on button "Sim" at bounding box center [736, 542] width 86 height 42
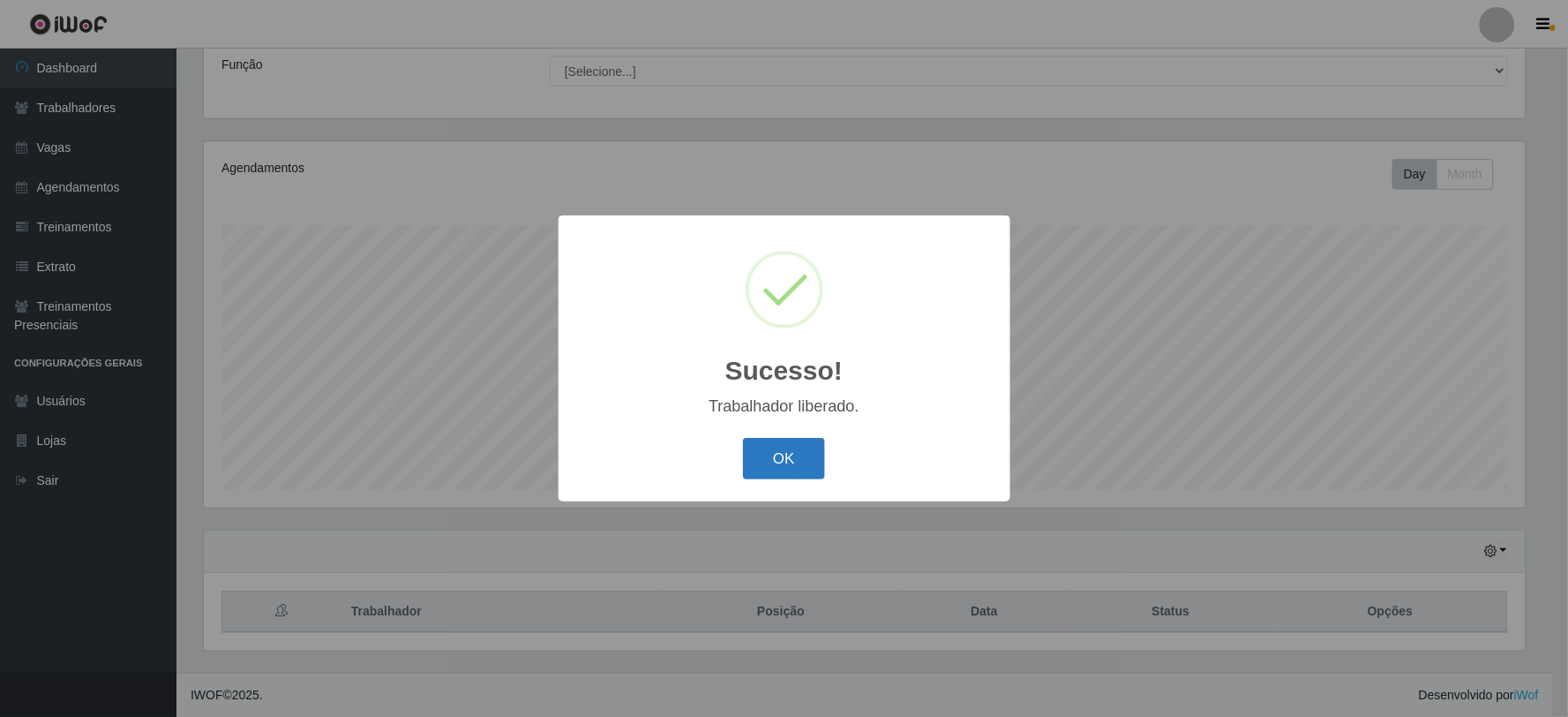
click at [786, 453] on button "OK" at bounding box center [784, 459] width 82 height 42
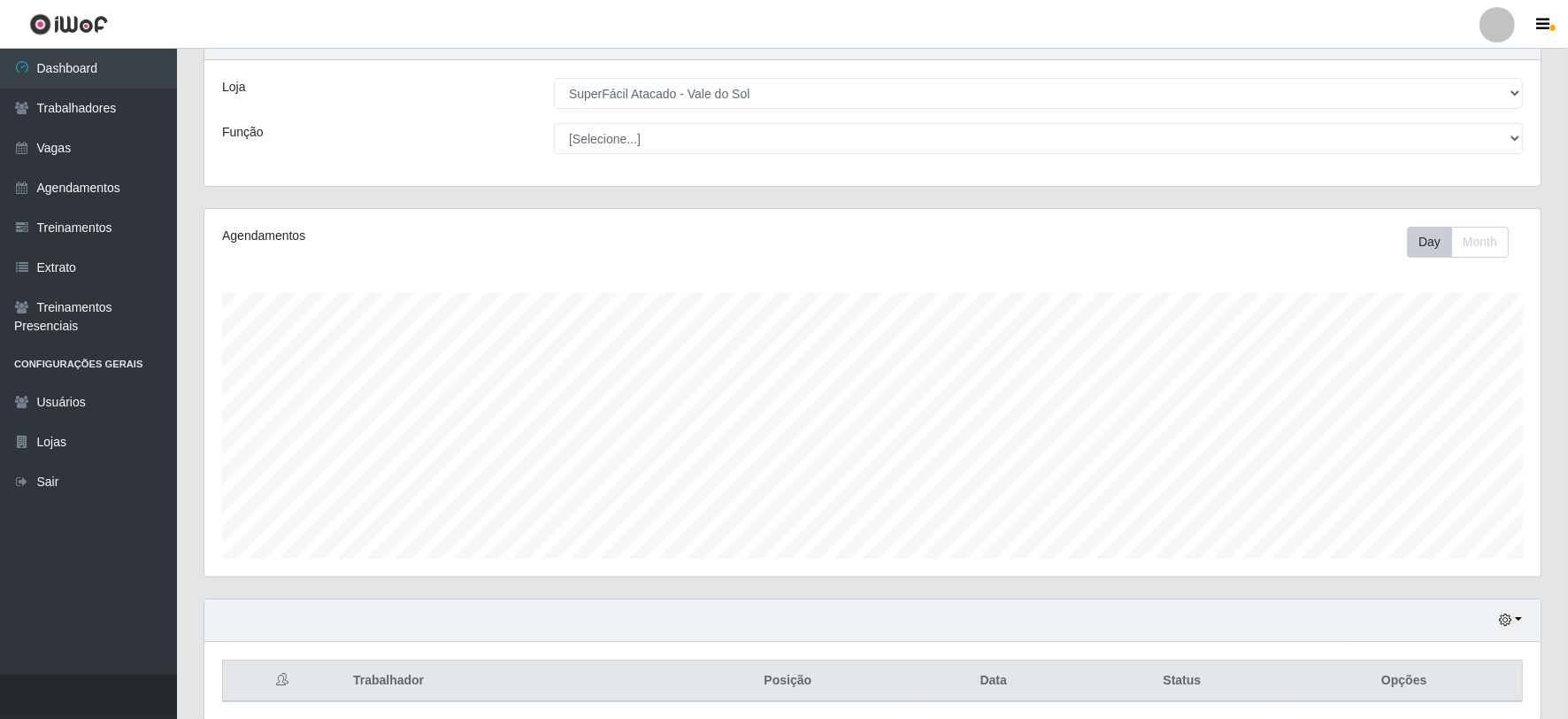
scroll to position [0, 0]
